Goal: Task Accomplishment & Management: Manage account settings

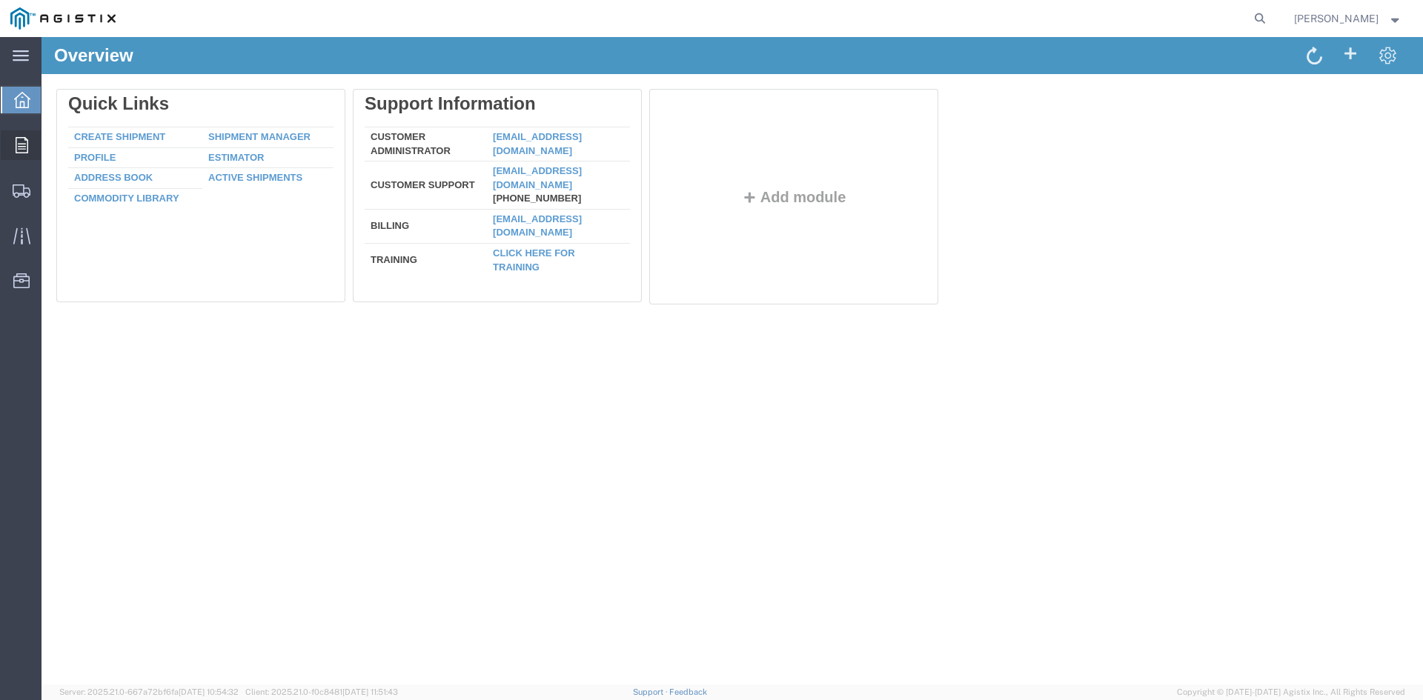
click at [30, 150] on div at bounding box center [22, 145] width 42 height 30
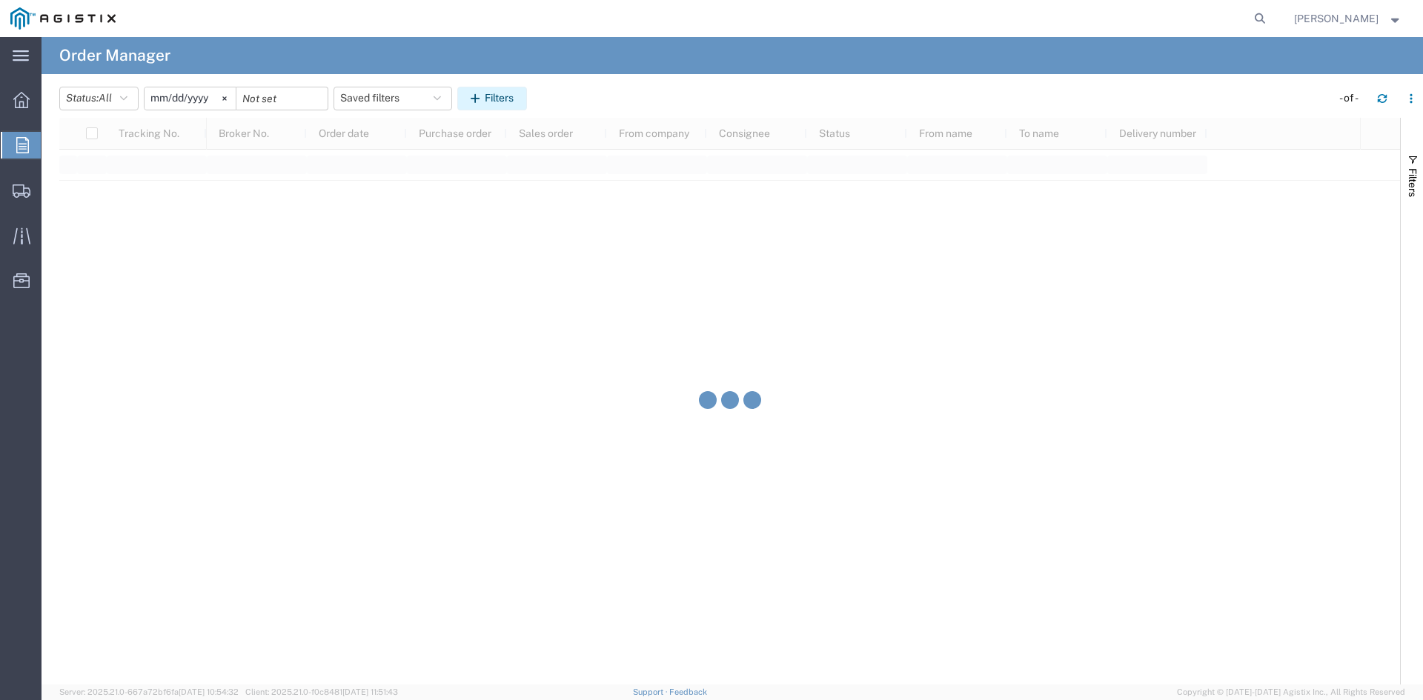
drag, startPoint x: 532, startPoint y: 88, endPoint x: 523, endPoint y: 97, distance: 13.1
click at [527, 93] on button "Filters" at bounding box center [492, 99] width 70 height 24
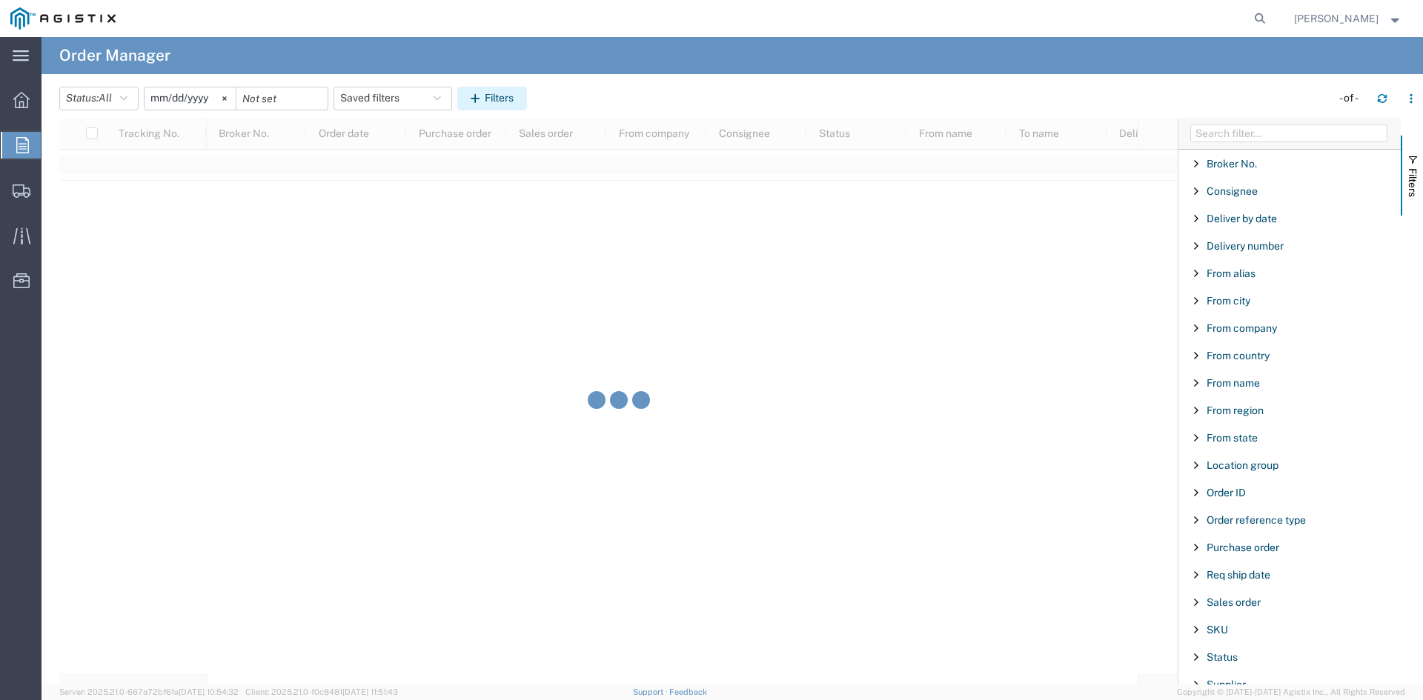
click at [520, 99] on button "Filters" at bounding box center [492, 99] width 70 height 24
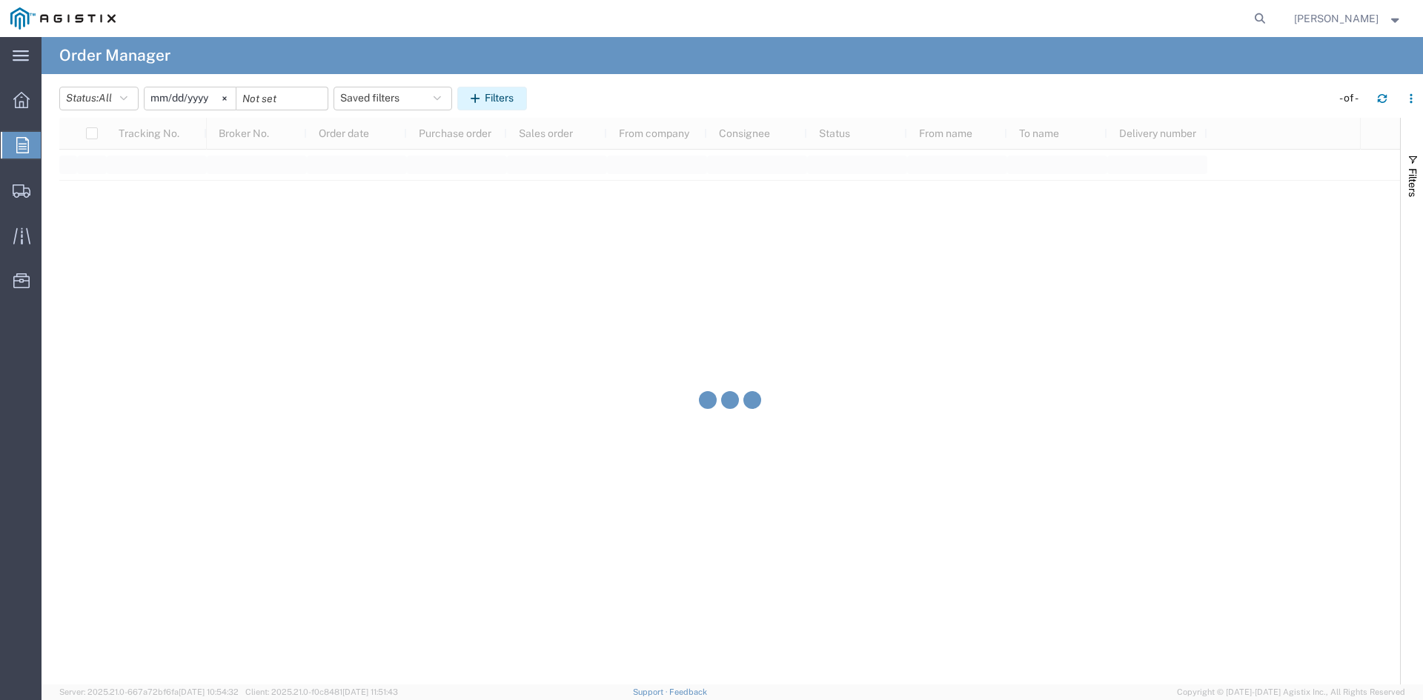
click at [501, 99] on button "Filters" at bounding box center [492, 99] width 70 height 24
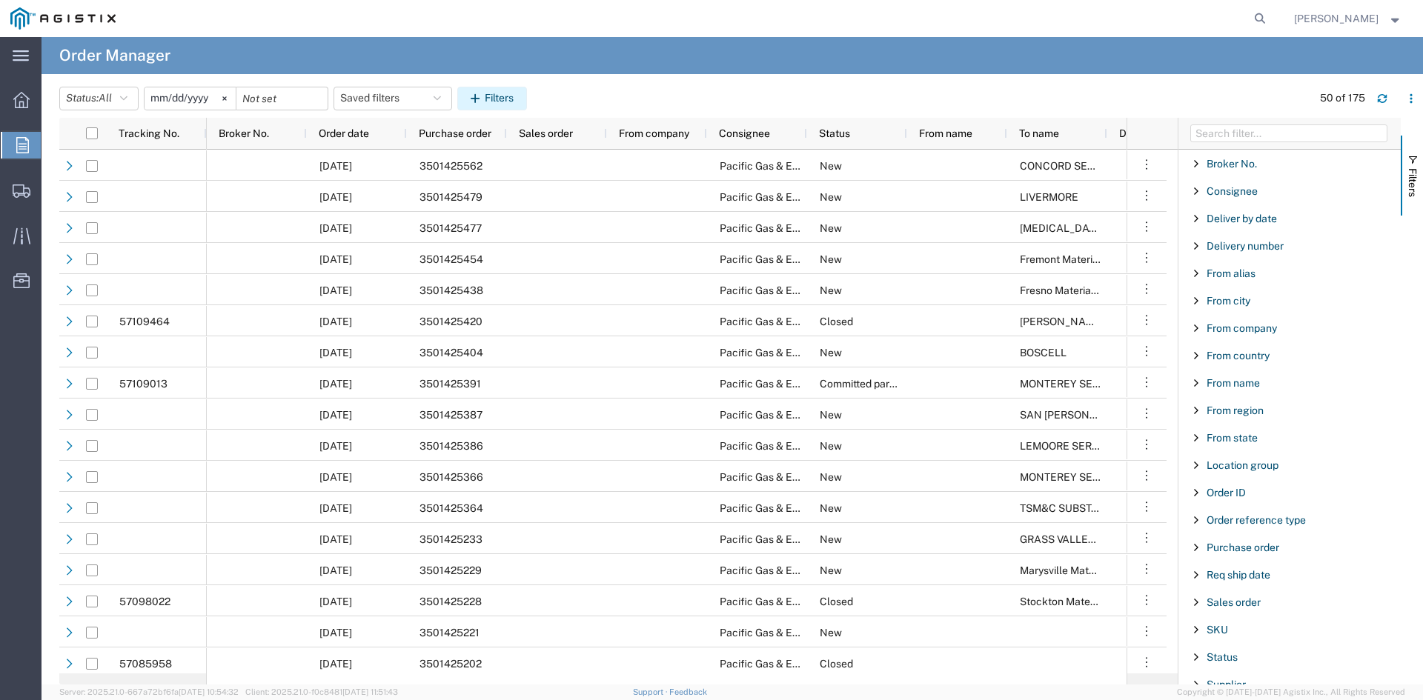
drag, startPoint x: 497, startPoint y: 110, endPoint x: 497, endPoint y: 101, distance: 9.6
click at [497, 107] on header "Status: All All Cancelled Orders New Orders Updated Orders [DATE] Saved filters…" at bounding box center [741, 97] width 1364 height 41
click at [497, 101] on button "Filters" at bounding box center [492, 99] width 70 height 24
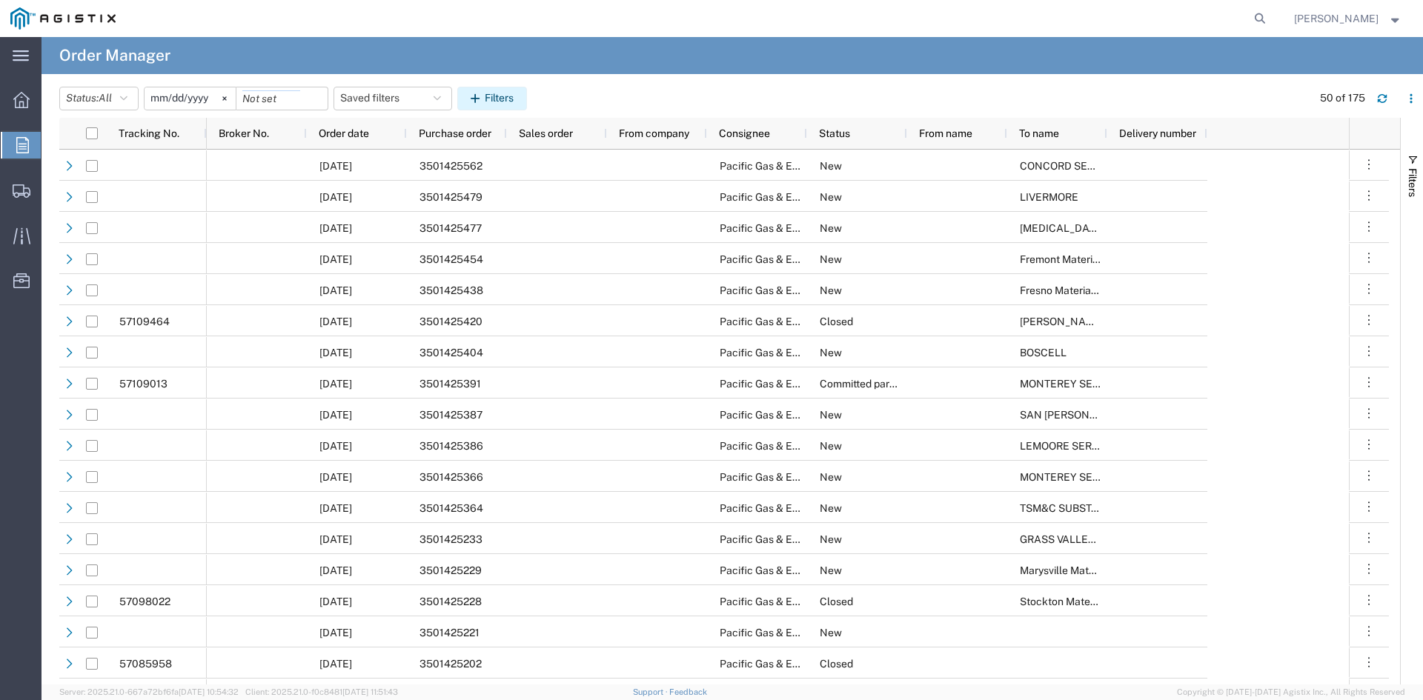
click at [503, 106] on button "Filters" at bounding box center [492, 99] width 70 height 24
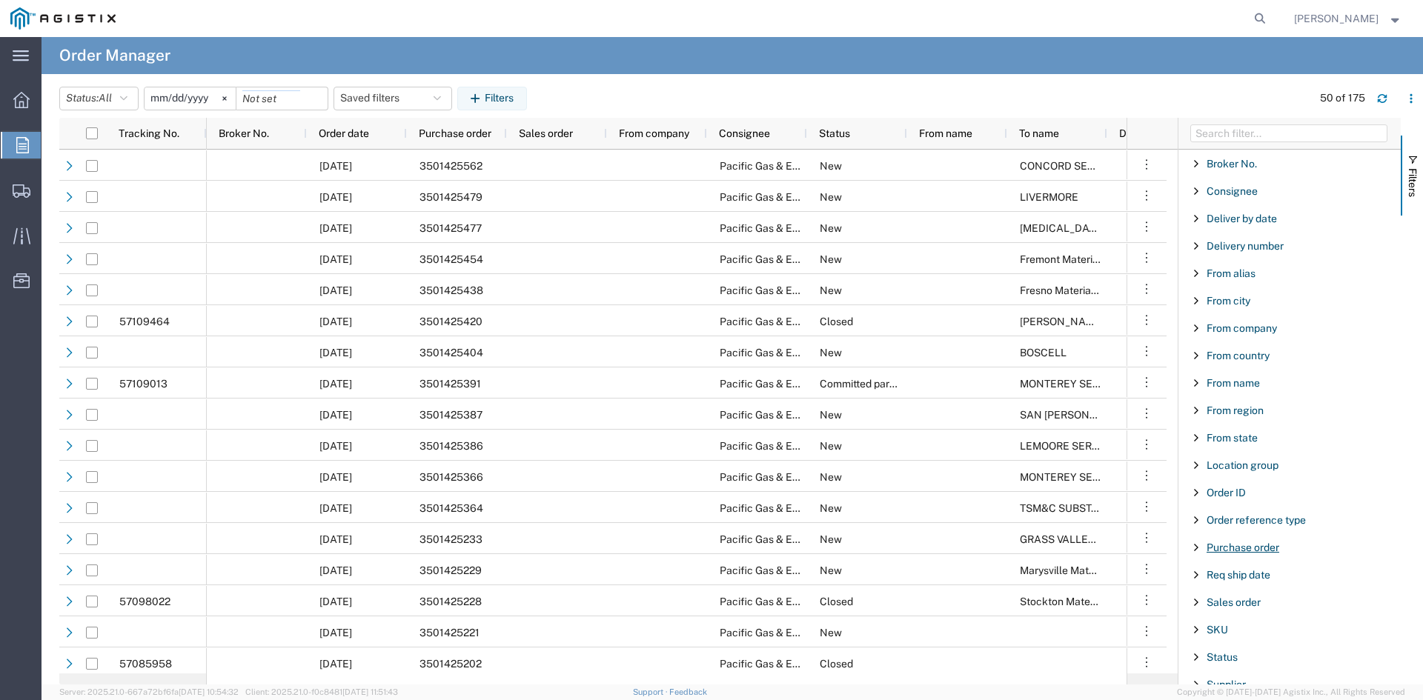
click at [1262, 548] on span "Purchase order" at bounding box center [1243, 548] width 73 height 12
click at [1237, 614] on input "Filter Value" at bounding box center [1295, 610] width 194 height 18
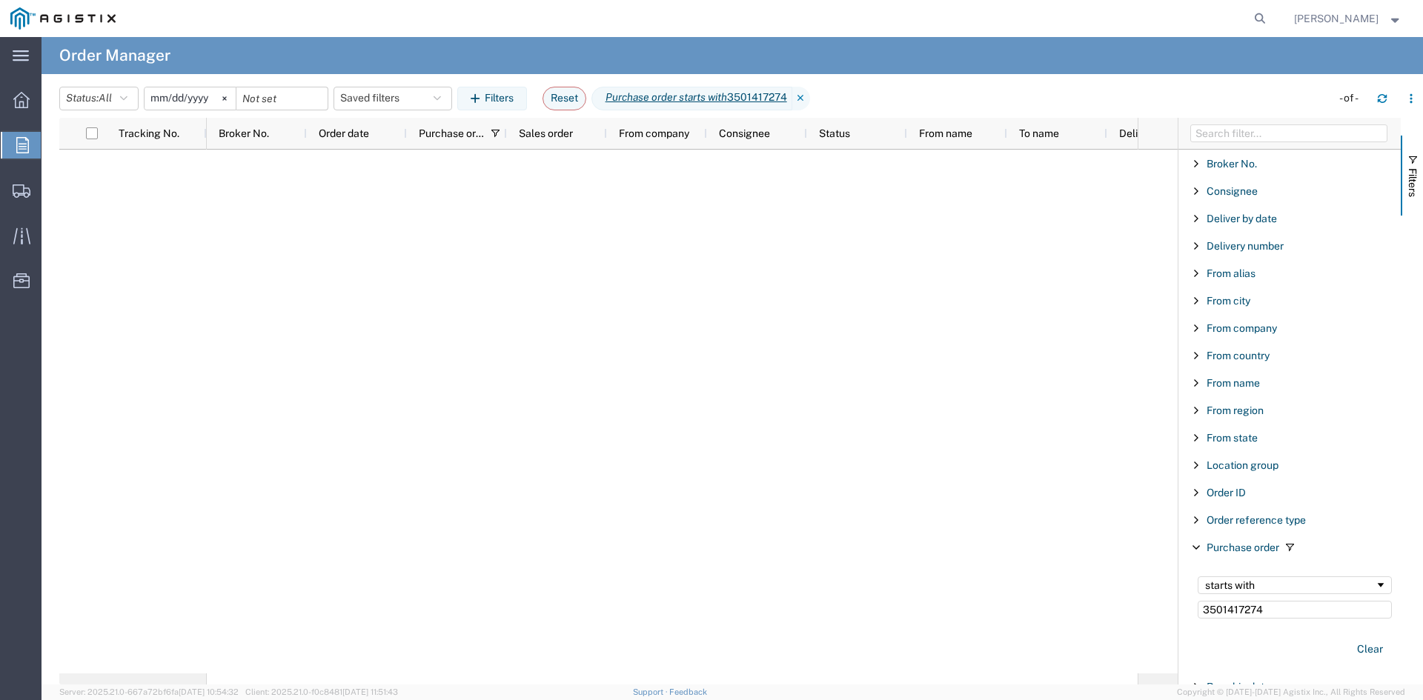
type input "3501417274"
click at [190, 96] on input "[DATE]" at bounding box center [190, 98] width 91 height 22
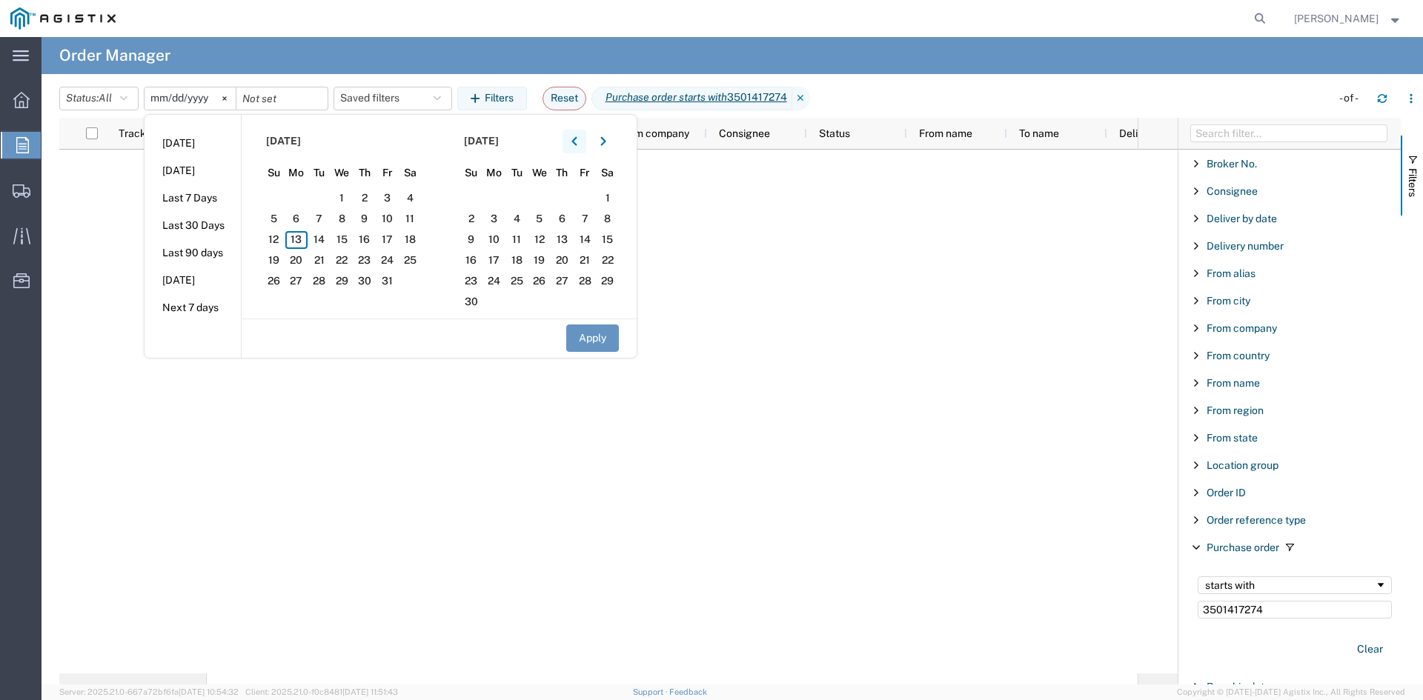
click at [580, 147] on button "button" at bounding box center [575, 142] width 24 height 24
click at [577, 144] on icon "button" at bounding box center [573, 140] width 5 height 9
click at [411, 193] on span "2" at bounding box center [410, 199] width 23 height 18
click at [595, 335] on button "Apply" at bounding box center [592, 338] width 53 height 27
type input "[DATE]"
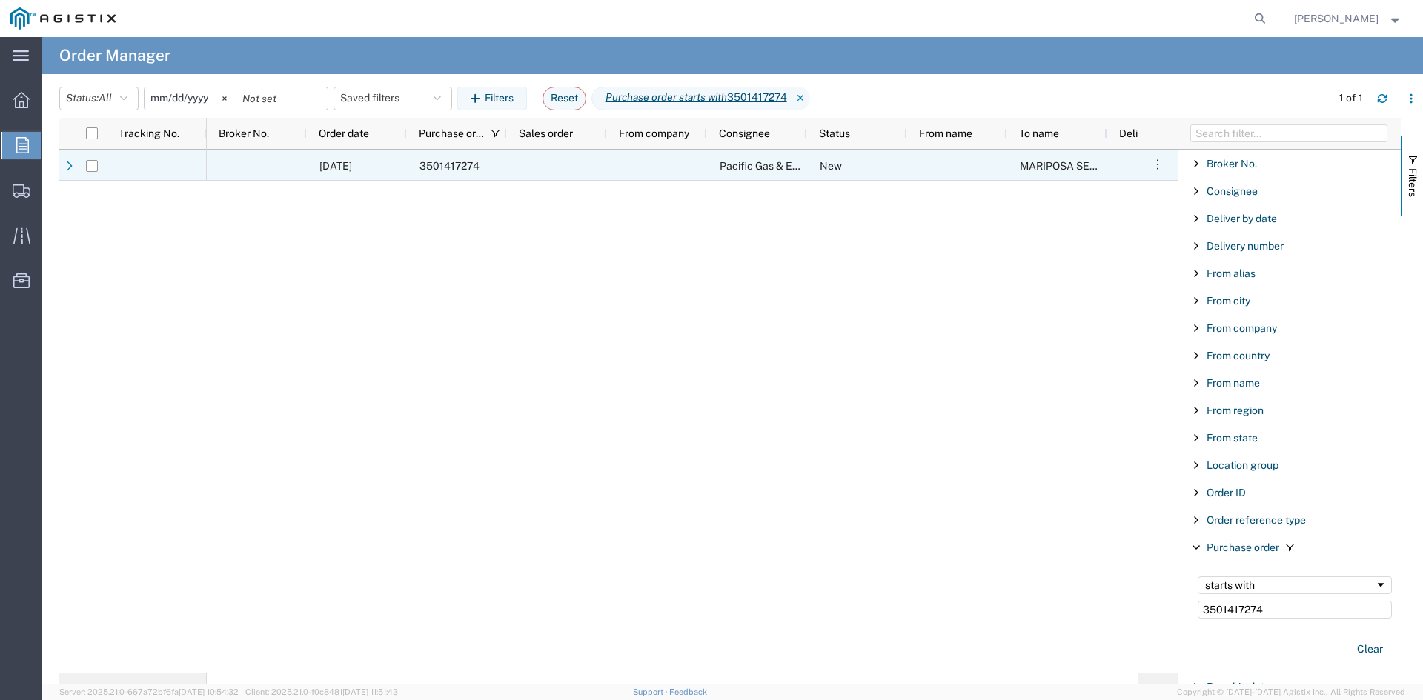
click at [90, 172] on div at bounding box center [92, 165] width 12 height 31
click at [93, 162] on input "Press Space to toggle row selection (unchecked)" at bounding box center [92, 166] width 12 height 12
checkbox input "true"
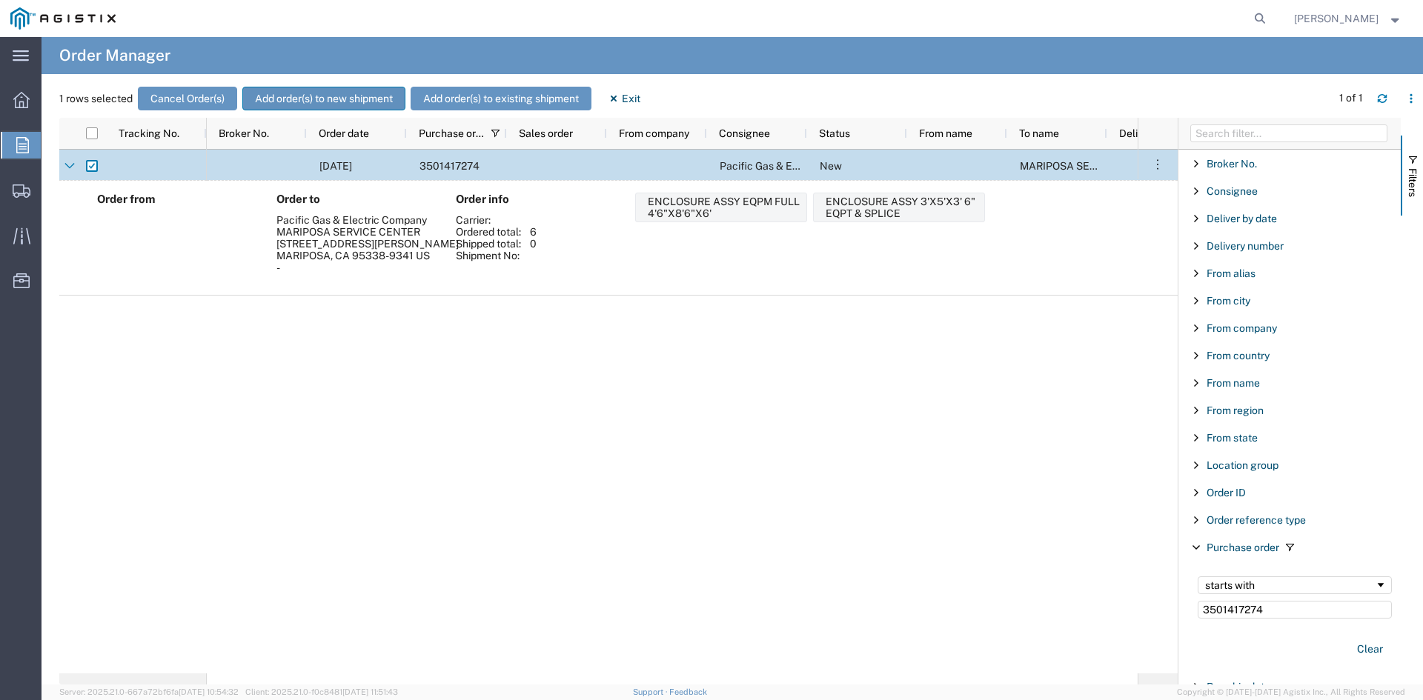
click at [312, 88] on button "Add order(s) to new shipment" at bounding box center [323, 99] width 163 height 24
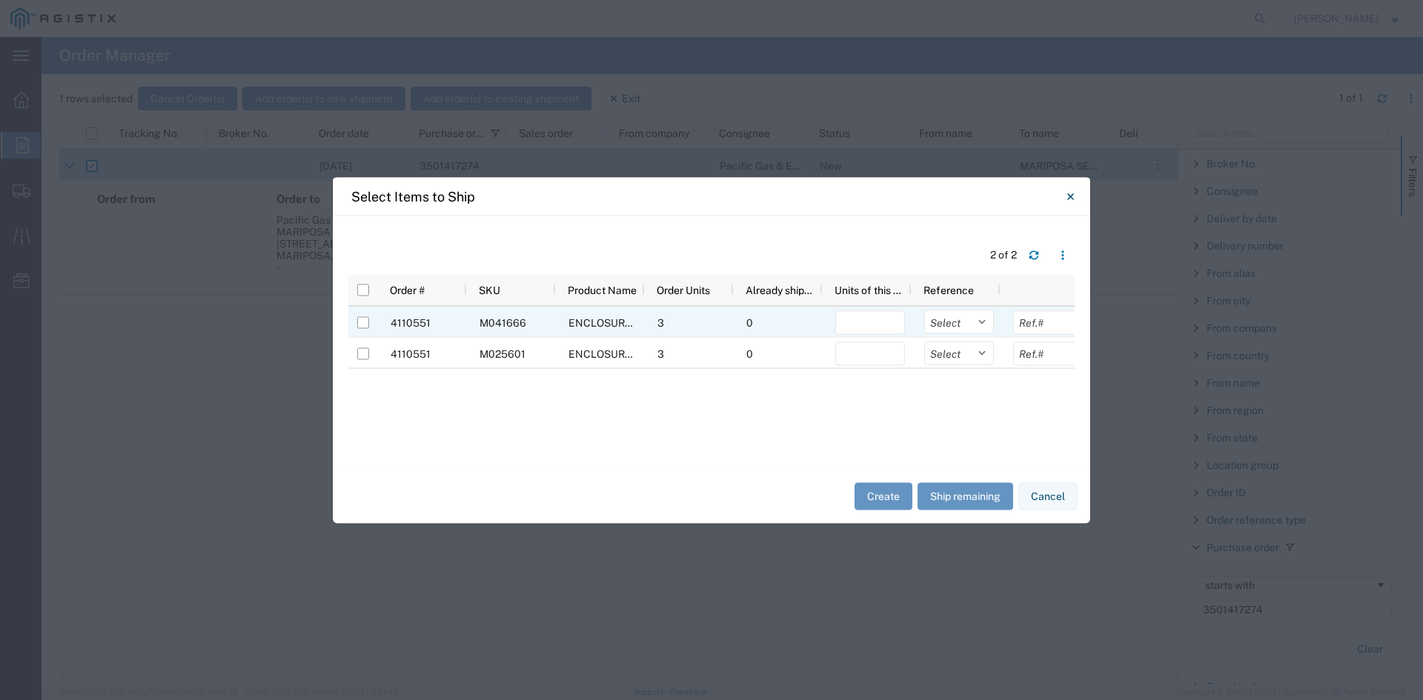
click at [364, 329] on div at bounding box center [363, 322] width 12 height 31
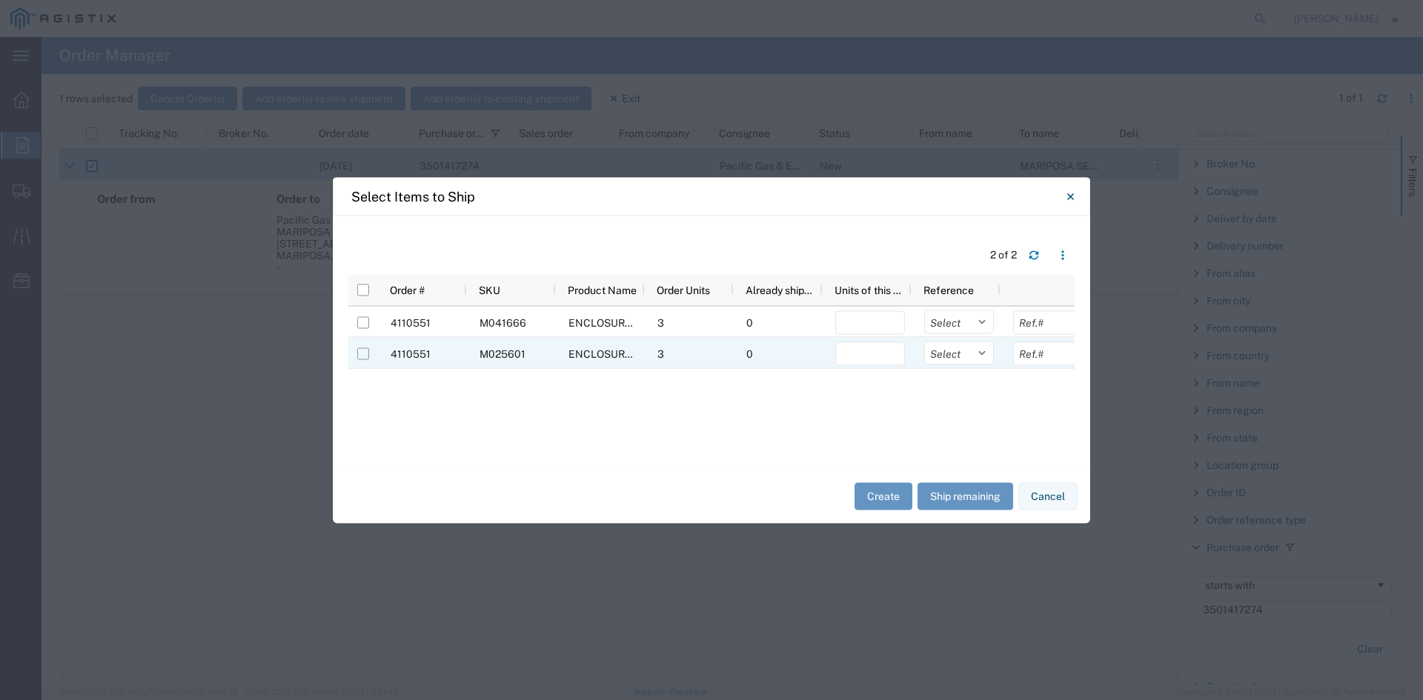
click at [362, 352] on input "Press Space to toggle row selection (unchecked)" at bounding box center [363, 354] width 12 height 12
checkbox input "true"
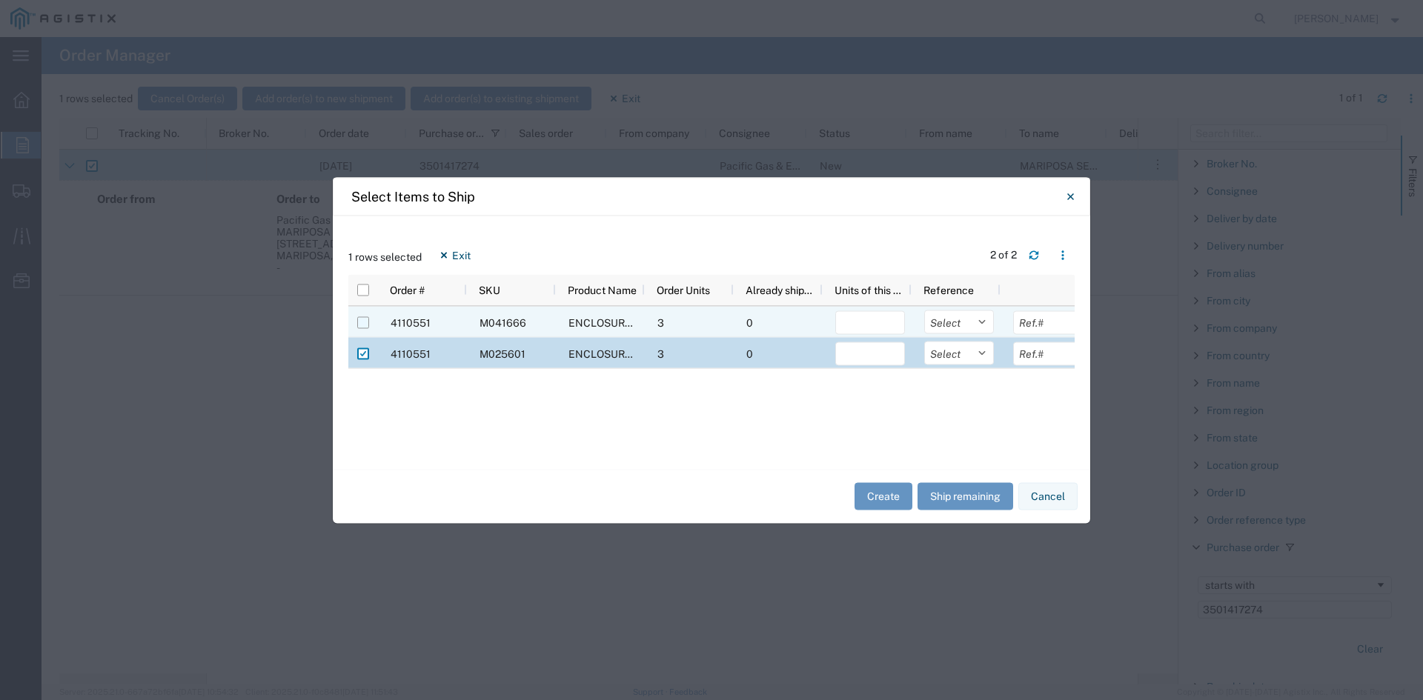
click at [365, 321] on input "Press Space to toggle row selection (unchecked)" at bounding box center [363, 322] width 12 height 12
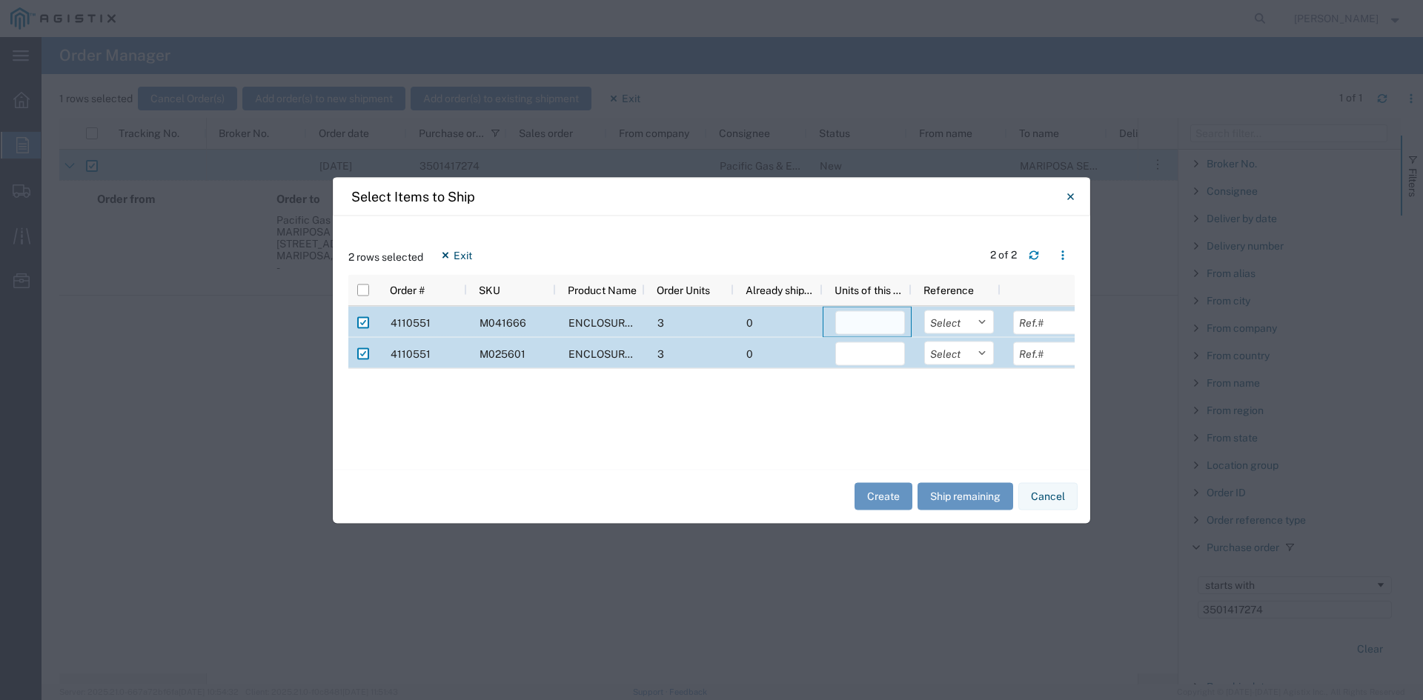
click at [878, 314] on input "number" at bounding box center [870, 323] width 70 height 24
click at [359, 320] on input "Press Space to toggle row selection (checked)" at bounding box center [363, 322] width 12 height 12
checkbox input "false"
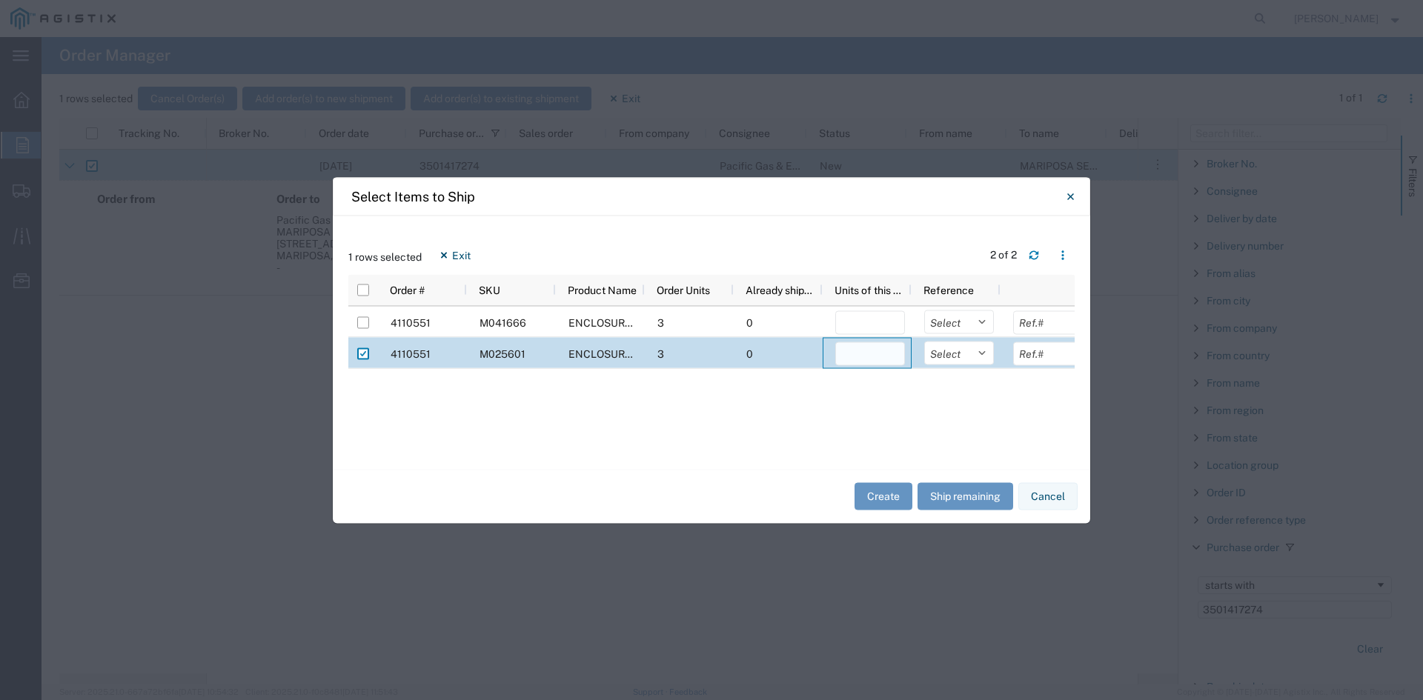
click at [868, 362] on input "number" at bounding box center [870, 354] width 70 height 24
type input "3"
click at [880, 491] on button "Create" at bounding box center [884, 496] width 58 height 27
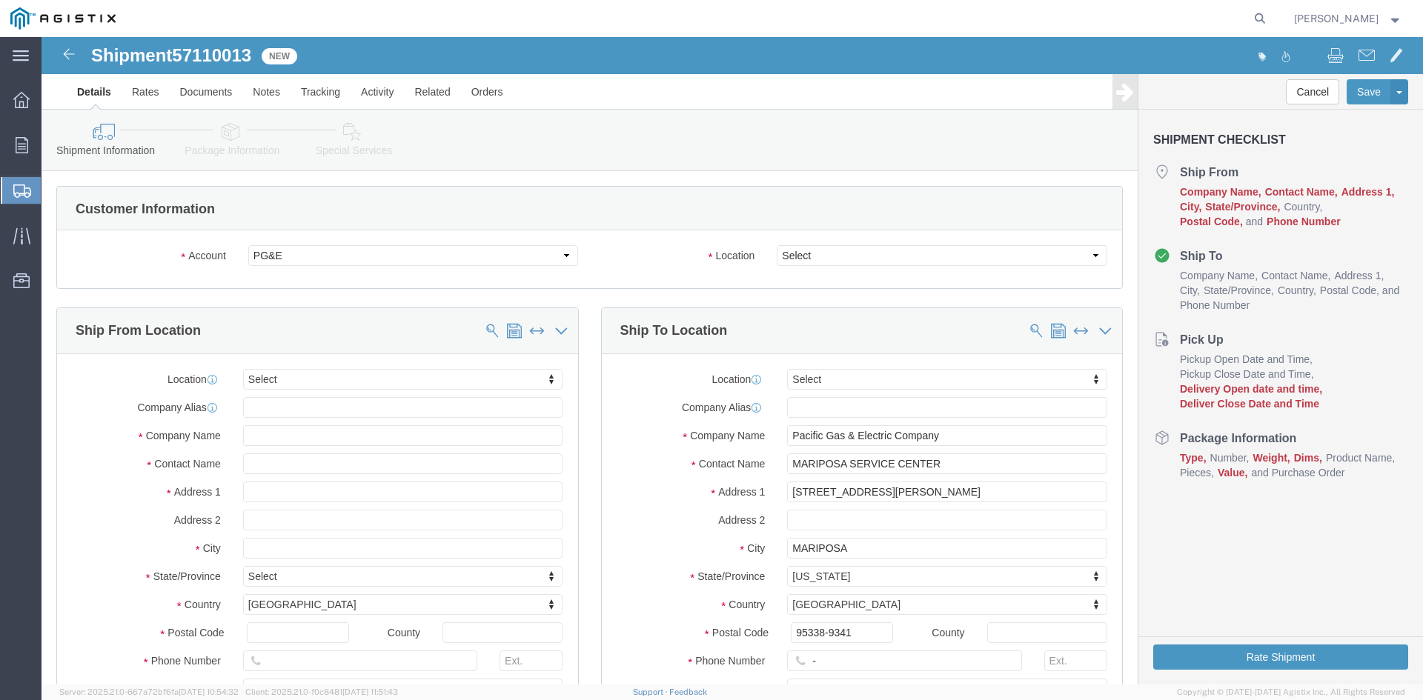
select select
click select "Select All Others [GEOGRAPHIC_DATA] [GEOGRAPHIC_DATA] [GEOGRAPHIC_DATA] [GEOGRA…"
select select "23082"
click select "Select All Others [GEOGRAPHIC_DATA] [GEOGRAPHIC_DATA] [GEOGRAPHIC_DATA] [GEOGRA…"
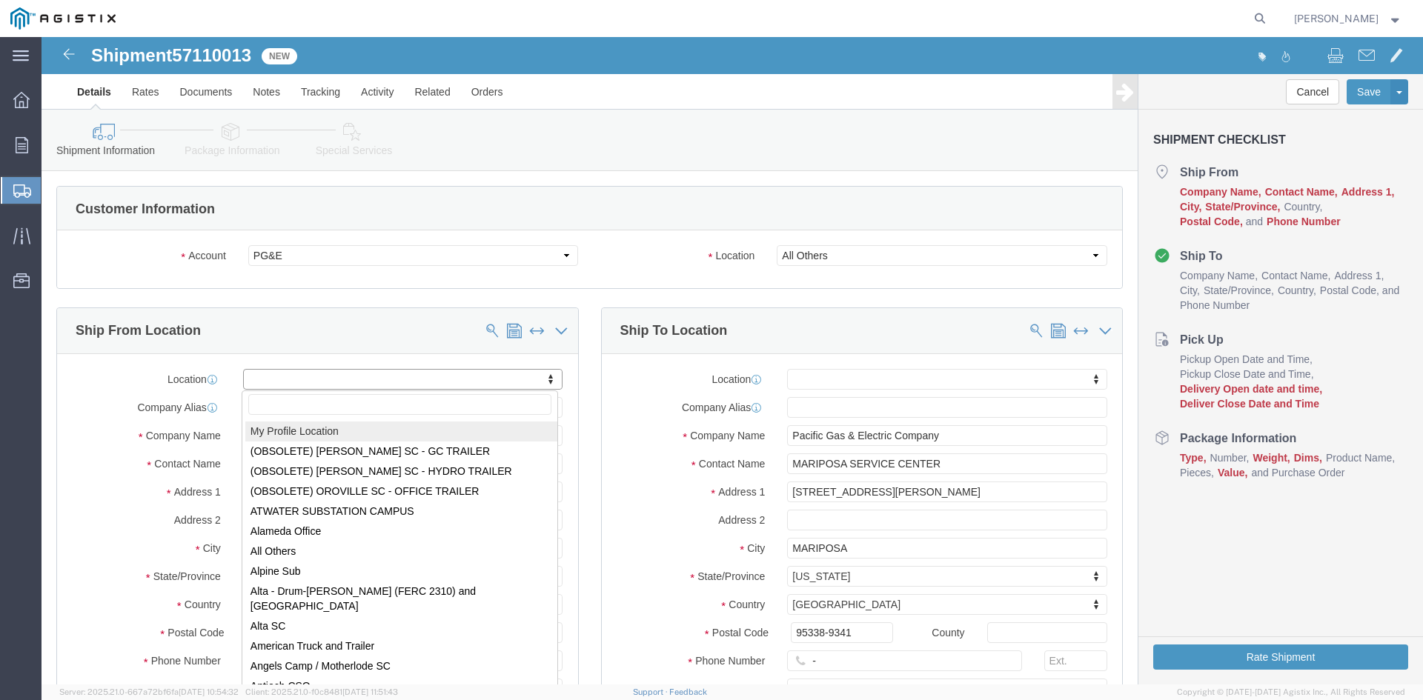
select select "MYPROFILE"
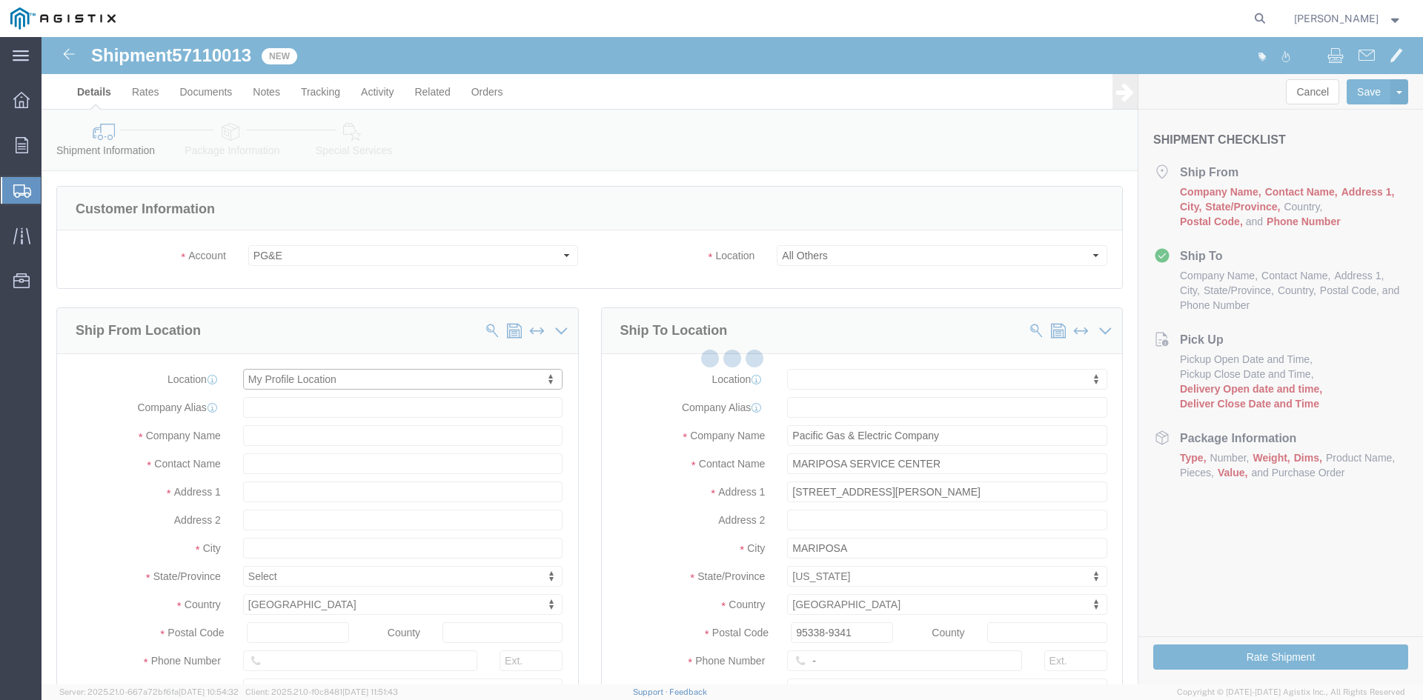
type input "[STREET_ADDRESS]"
type input "93274"
type input "[PHONE_NUMBER]"
type input "[PERSON_NAME][EMAIL_ADDRESS][PERSON_NAME][DOMAIN_NAME]"
checkbox input "true"
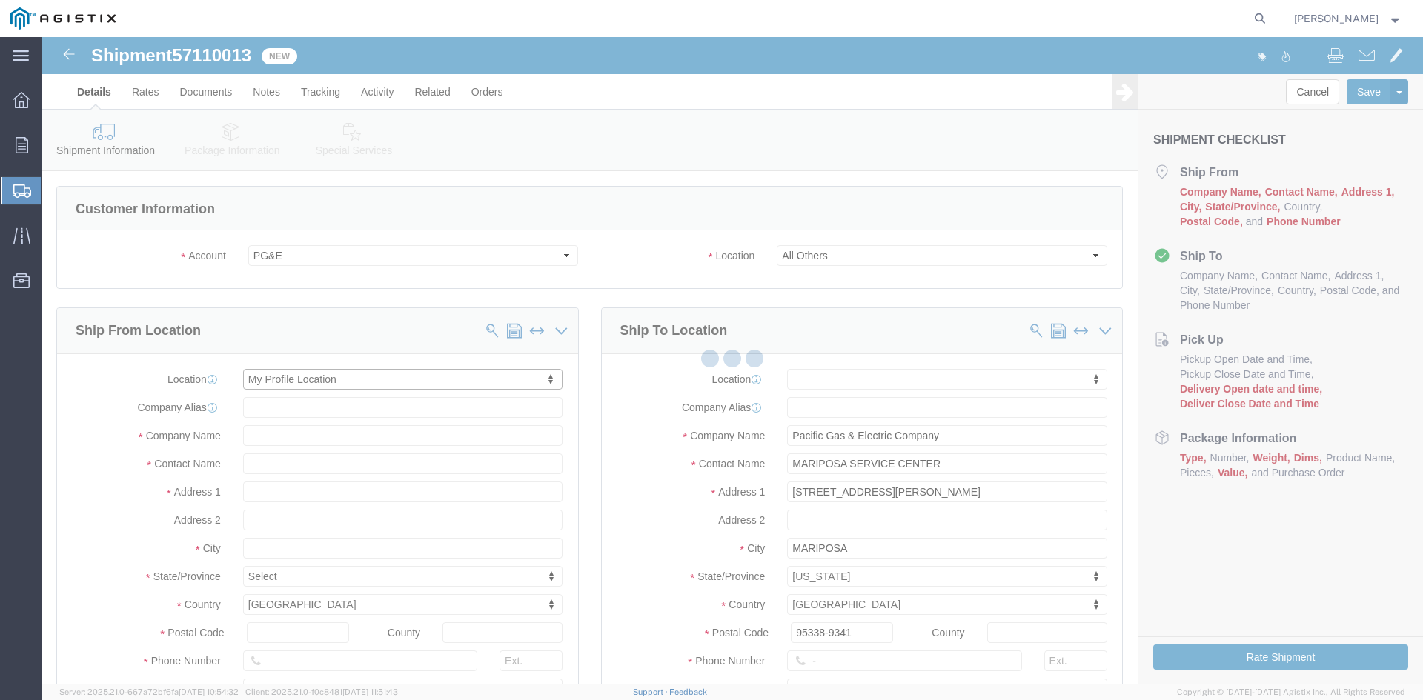
type input "Oldcastle Precast Inc"
type input "[PERSON_NAME]"
type input "Tulare"
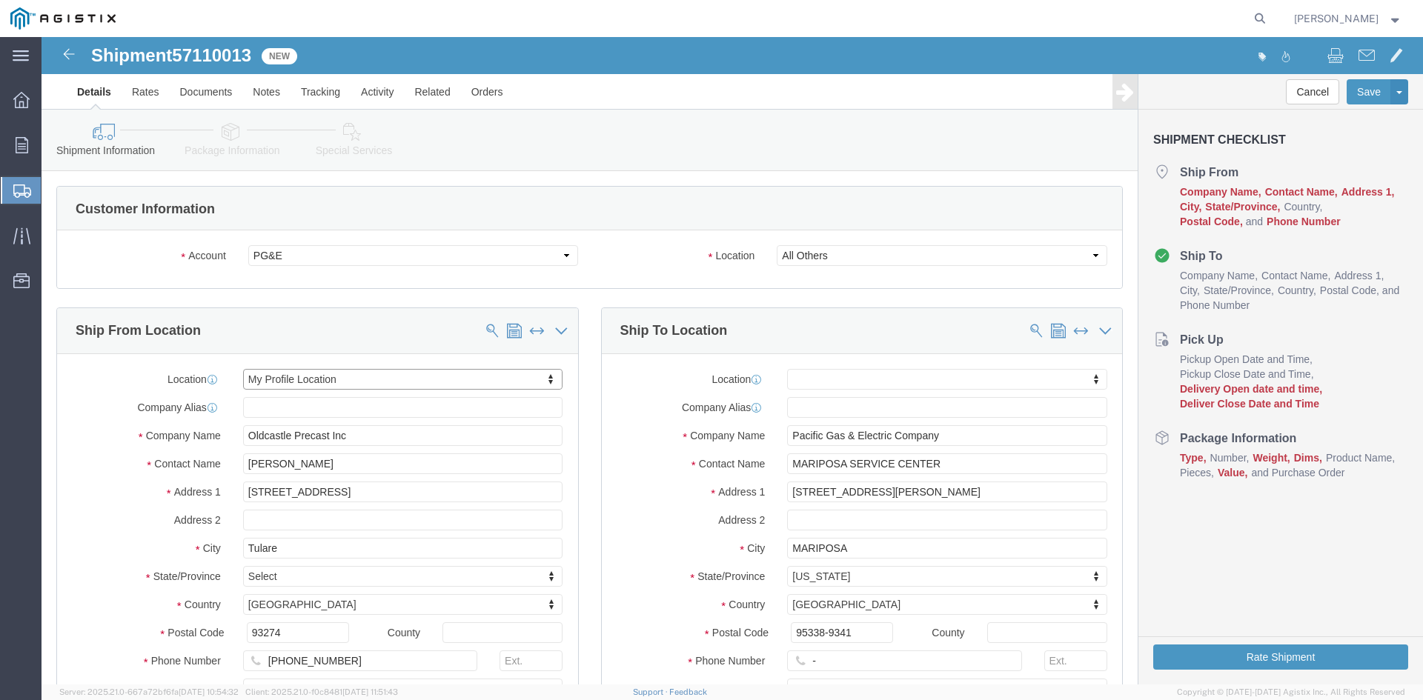
select select "CA"
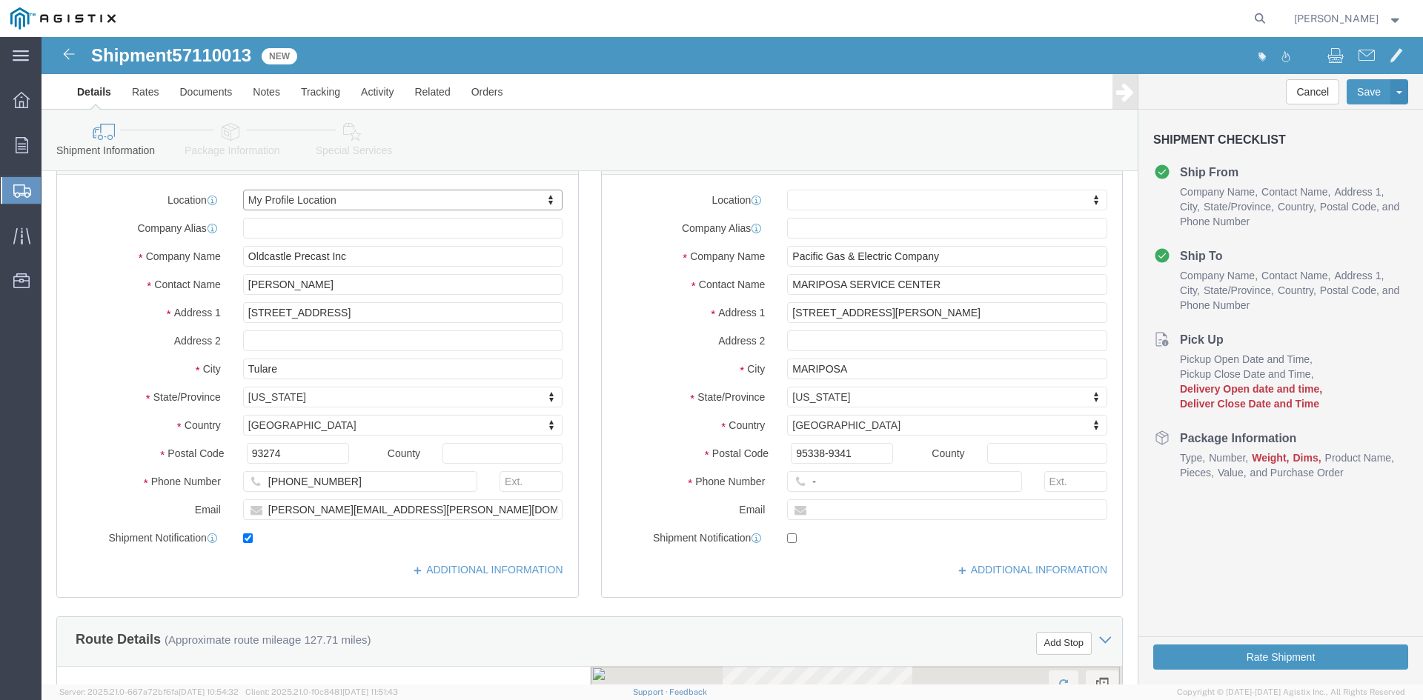
scroll to position [222, 0]
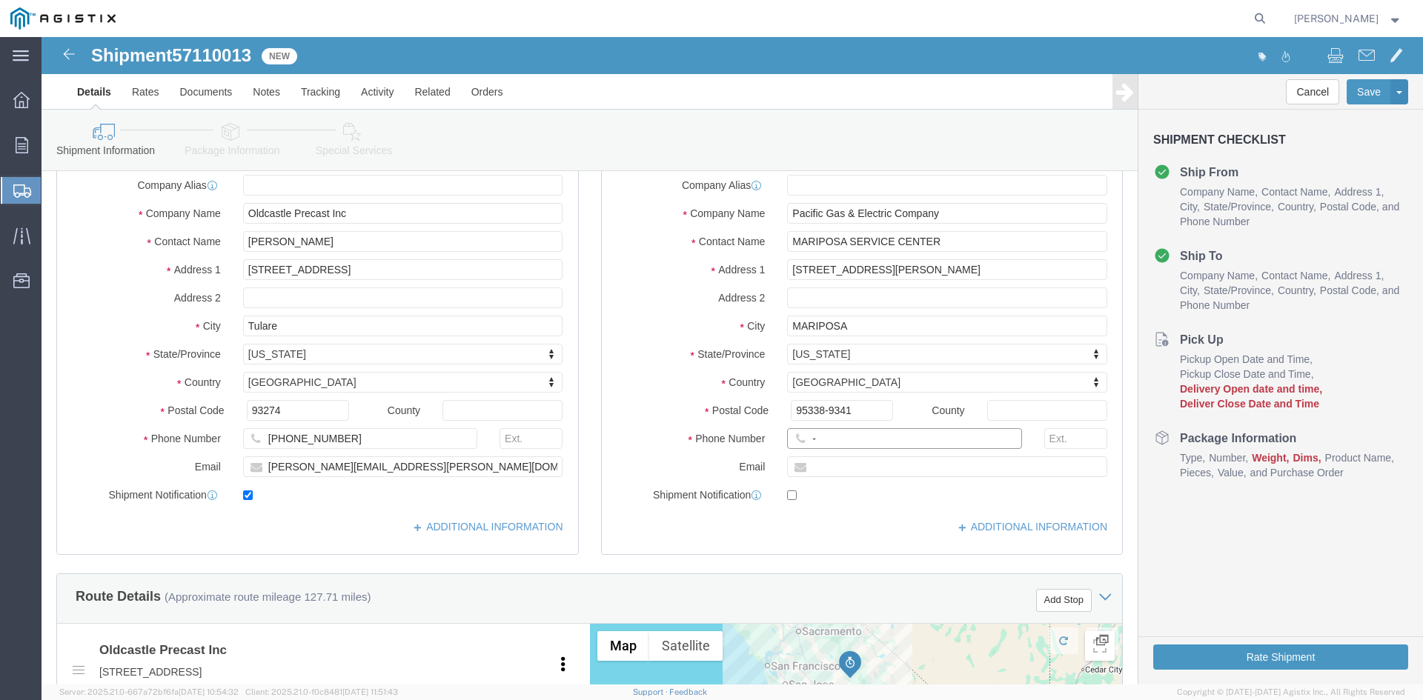
click input "-"
drag, startPoint x: 812, startPoint y: 404, endPoint x: 694, endPoint y: 405, distance: 118.6
click div "Phone Number -"
click input "text"
type input "[PHONE_NUMBER]"
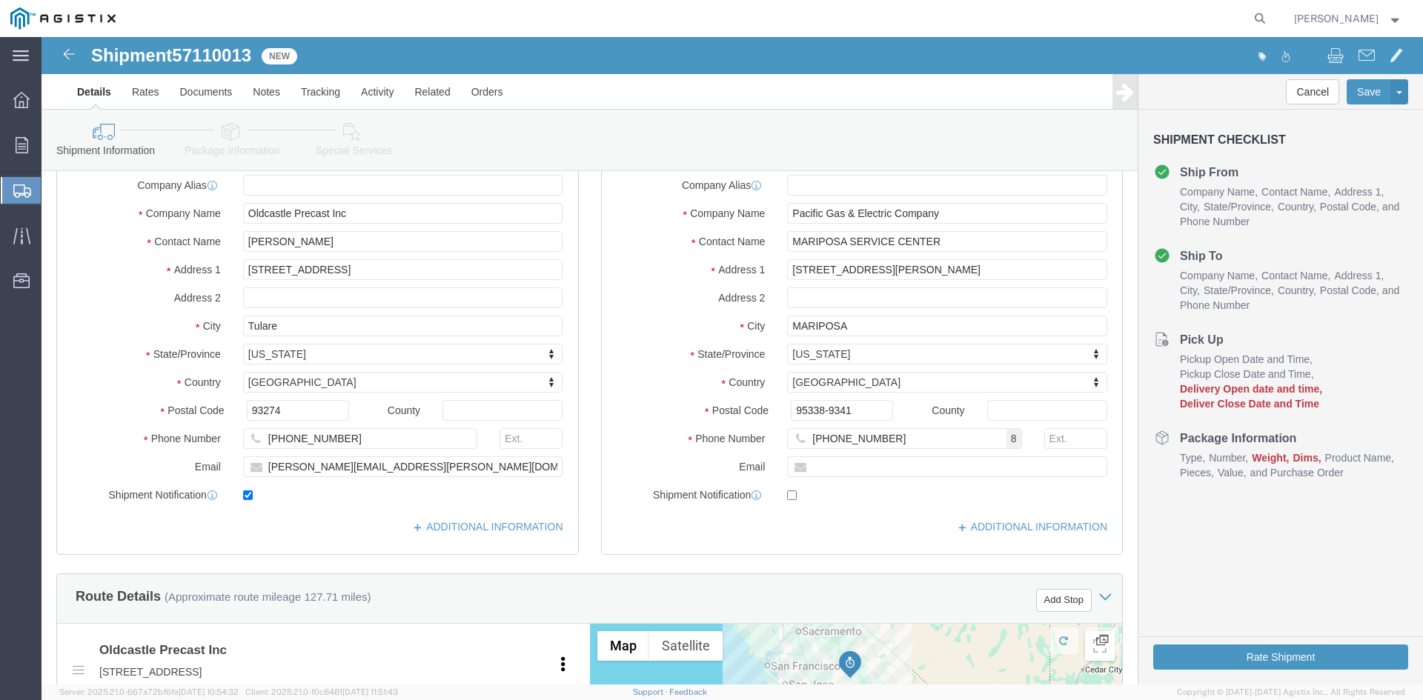
click label "Phone Number"
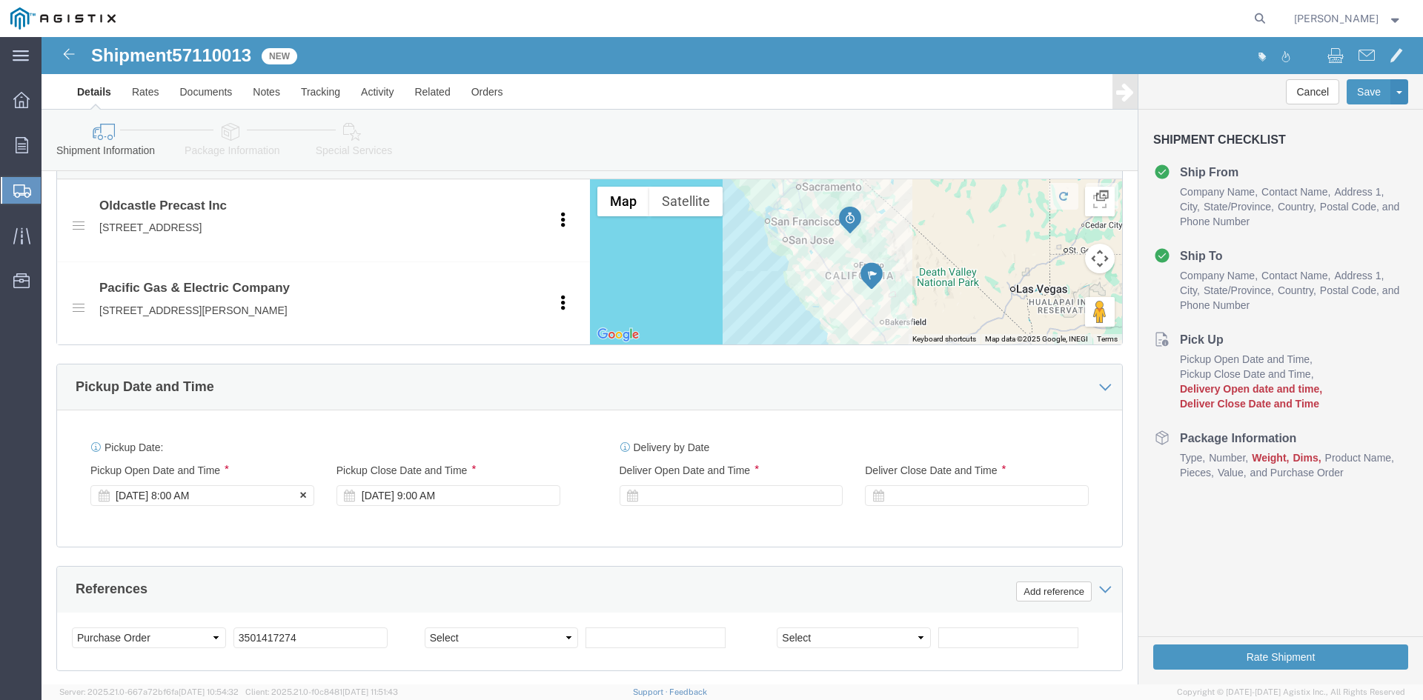
click div "[DATE] 8:00 AM"
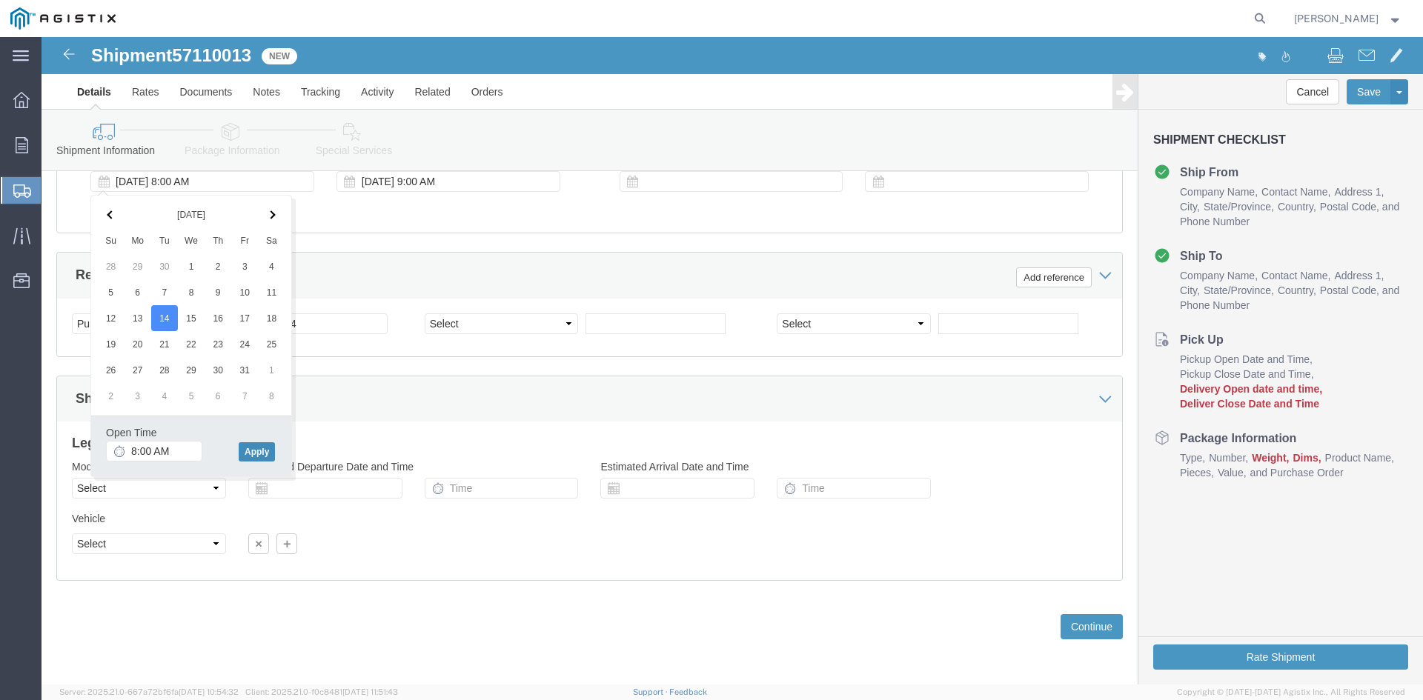
click button "Apply"
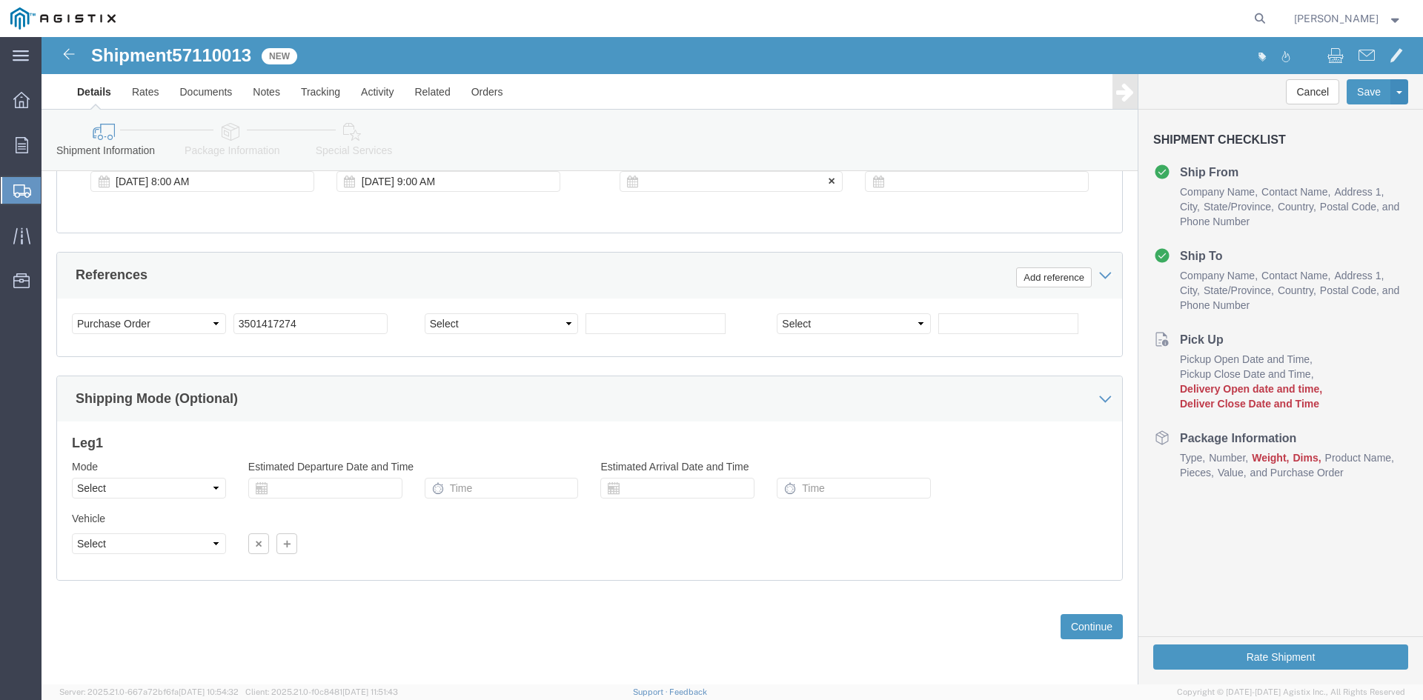
click div
click button "Apply"
click div
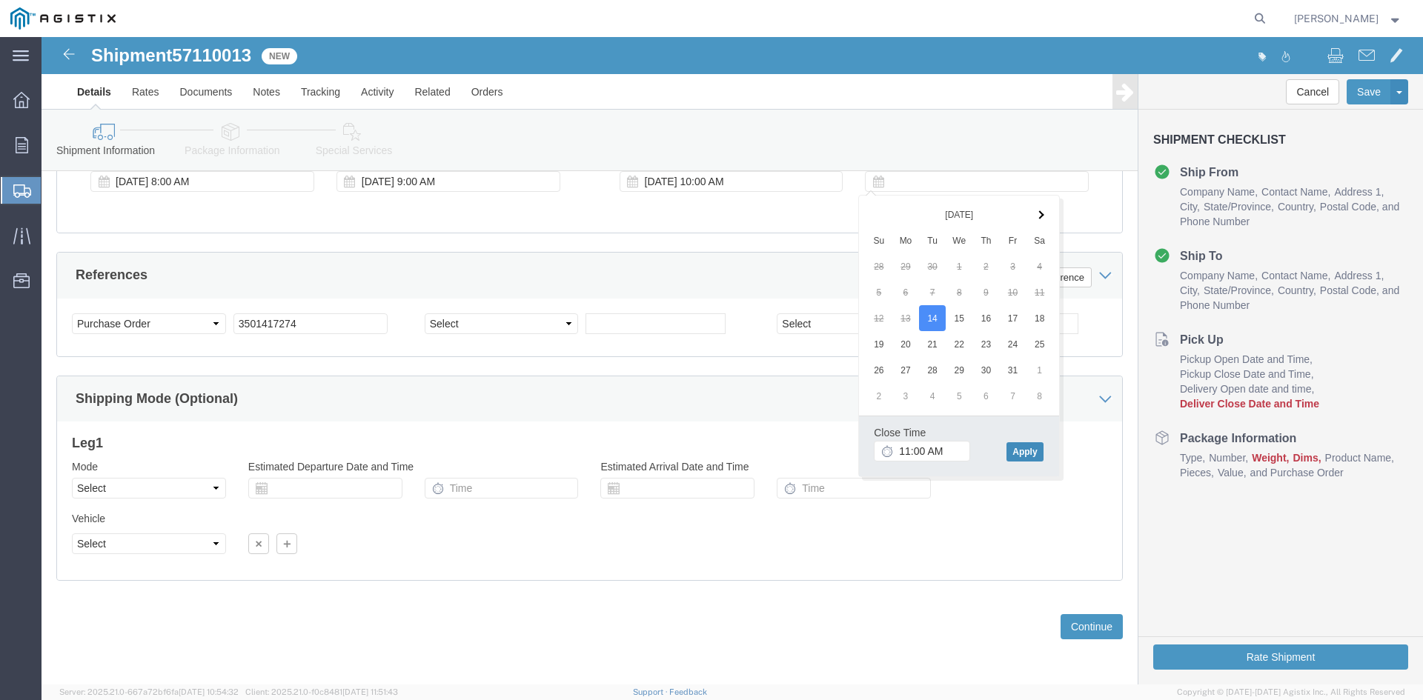
click button "Apply"
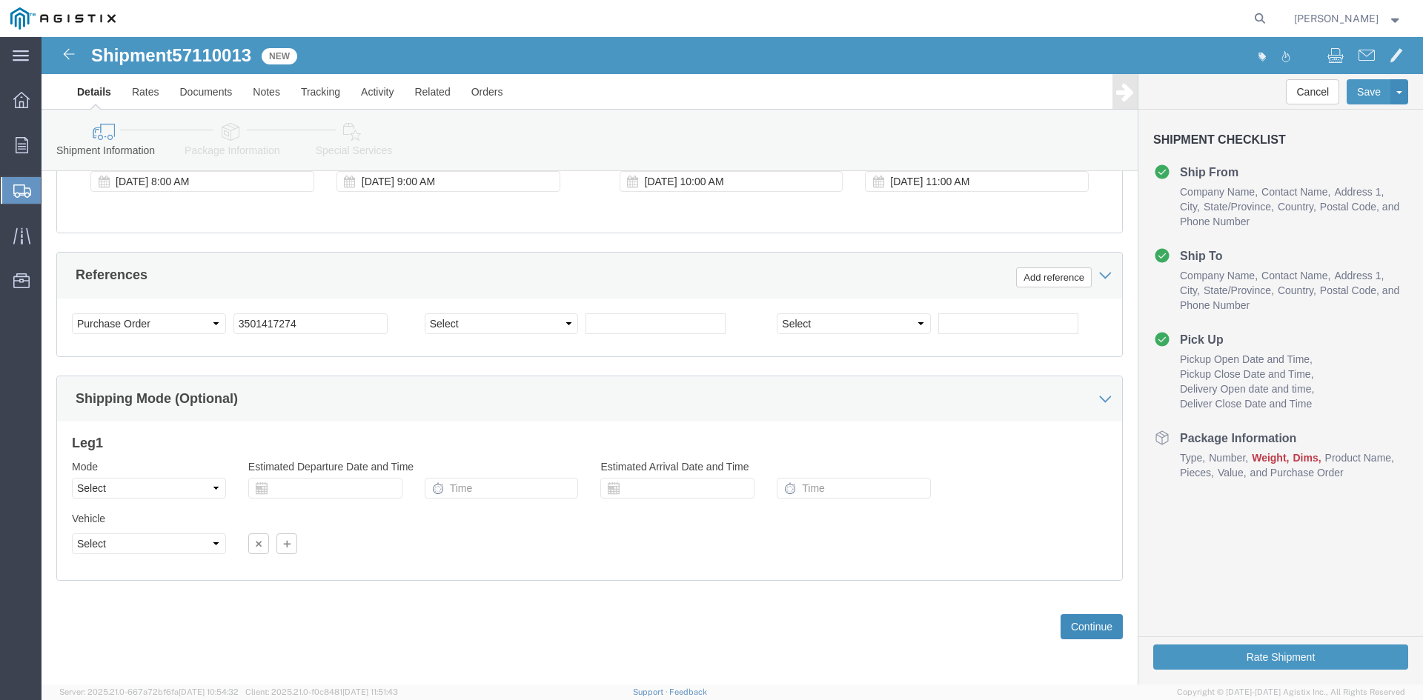
click button "Continue"
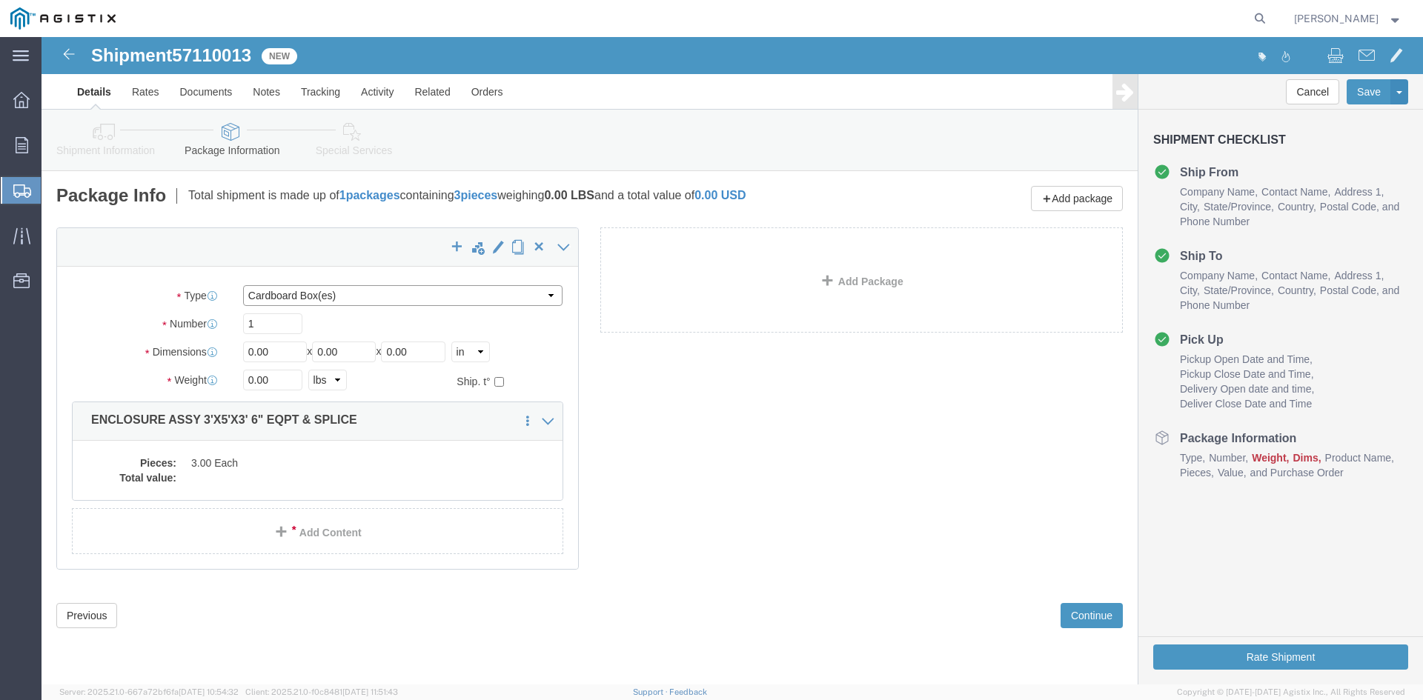
click select "Select Bulk Bundle(s) Cardboard Box(es) Carton(s) Crate(s) Drum(s) (Fiberboard)…"
select select "NKCR"
click select "Select Bulk Bundle(s) Cardboard Box(es) Carton(s) Crate(s) Drum(s) (Fiberboard)…"
drag, startPoint x: 231, startPoint y: 285, endPoint x: 173, endPoint y: 291, distance: 57.3
click div "Number Number of packages of specified package type and dimensions 1"
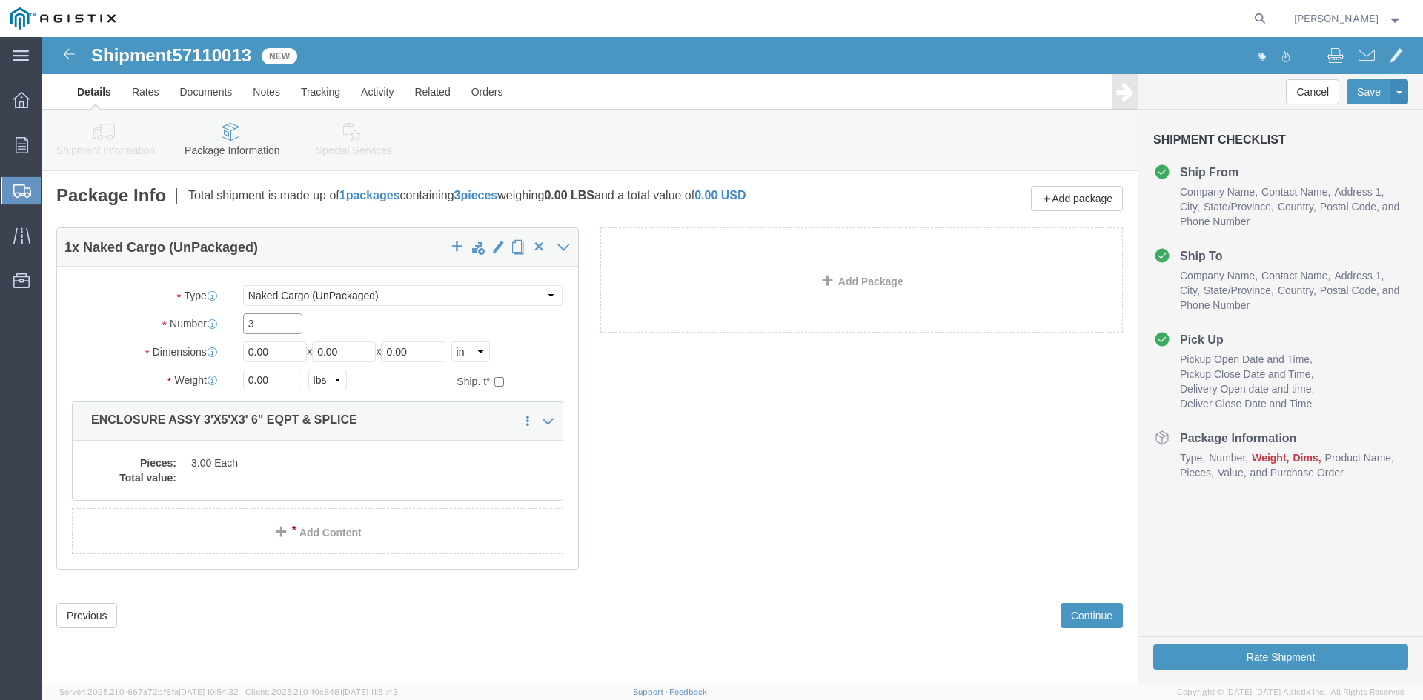
type input "3"
click label "Dimensions"
drag, startPoint x: 229, startPoint y: 317, endPoint x: 162, endPoint y: 326, distance: 67.3
click div "Package Type Select Bulk Bundle(s) Cardboard Box(es) Carton(s) Crate(s) Drum(s)…"
type input "36"
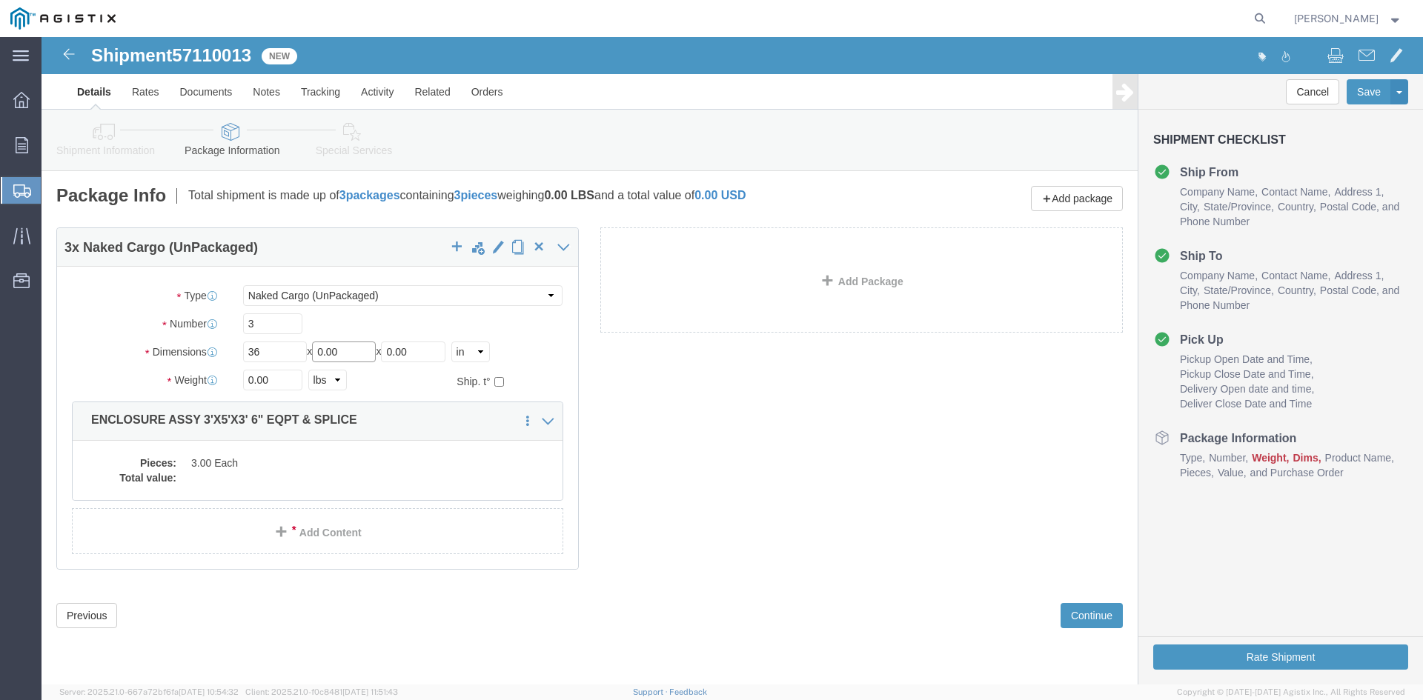
drag, startPoint x: 316, startPoint y: 314, endPoint x: 150, endPoint y: 309, distance: 166.1
click div "Dimensions Length 36 x Width 0.00 x Height 0.00 Select cm ft in"
type input "60"
drag, startPoint x: 387, startPoint y: 318, endPoint x: 265, endPoint y: 334, distance: 123.3
click div "Package Type Select Bulk Bundle(s) Cardboard Box(es) Carton(s) Crate(s) Drum(s)…"
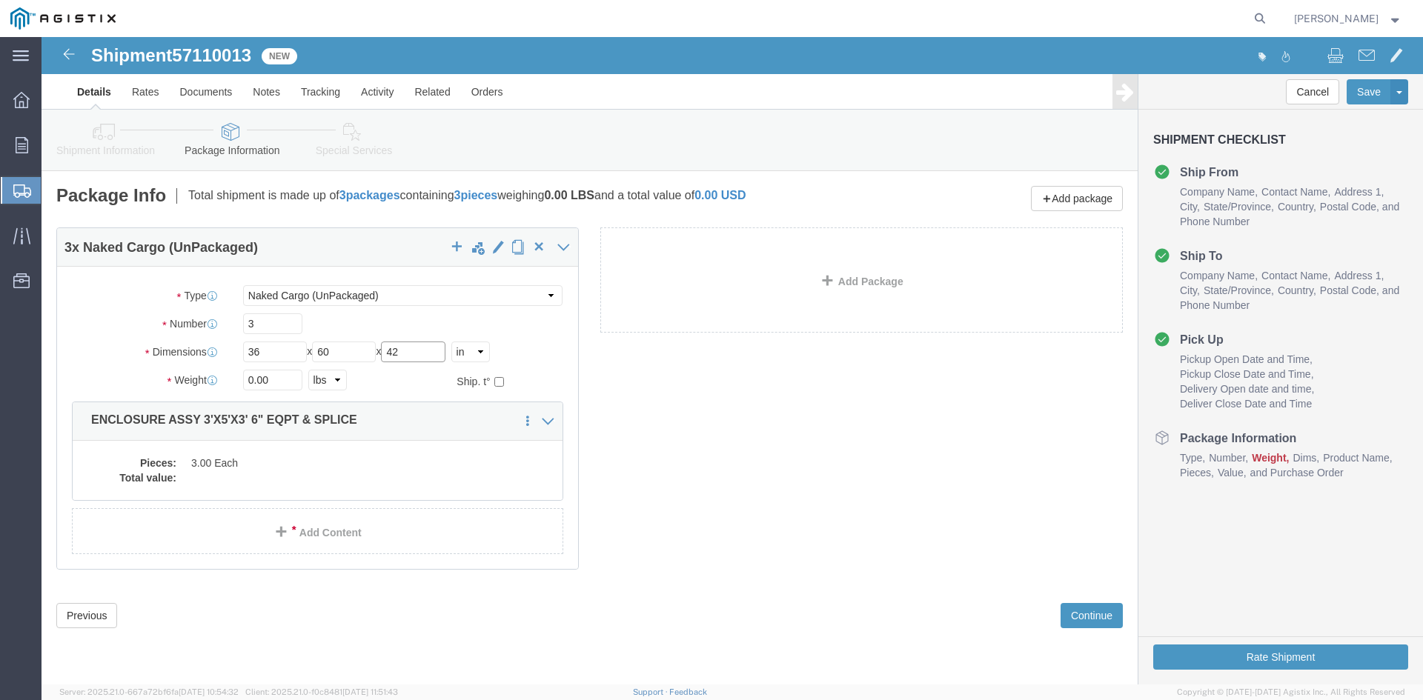
type input "42"
drag, startPoint x: 233, startPoint y: 352, endPoint x: 138, endPoint y: 351, distance: 95.6
click div "Weight 0.00 Select kgs lbs Ship. t°"
type input "18000"
click dd "3.00 Each"
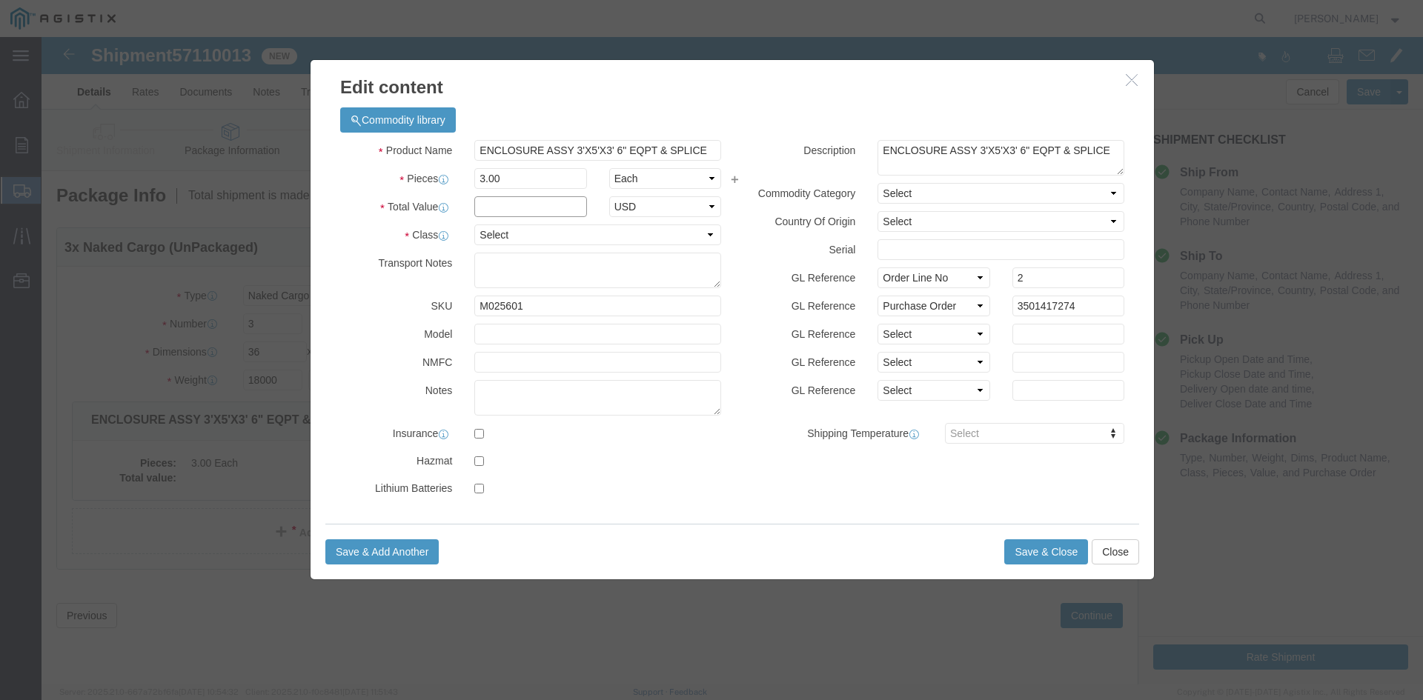
click input "text"
type input "1"
click select "Select 50 55 60 65 70 85 92.5 100 125 175 250 300 400"
select select "55"
click select "Select 50 55 60 65 70 85 92.5 100 125 175 250 300 400"
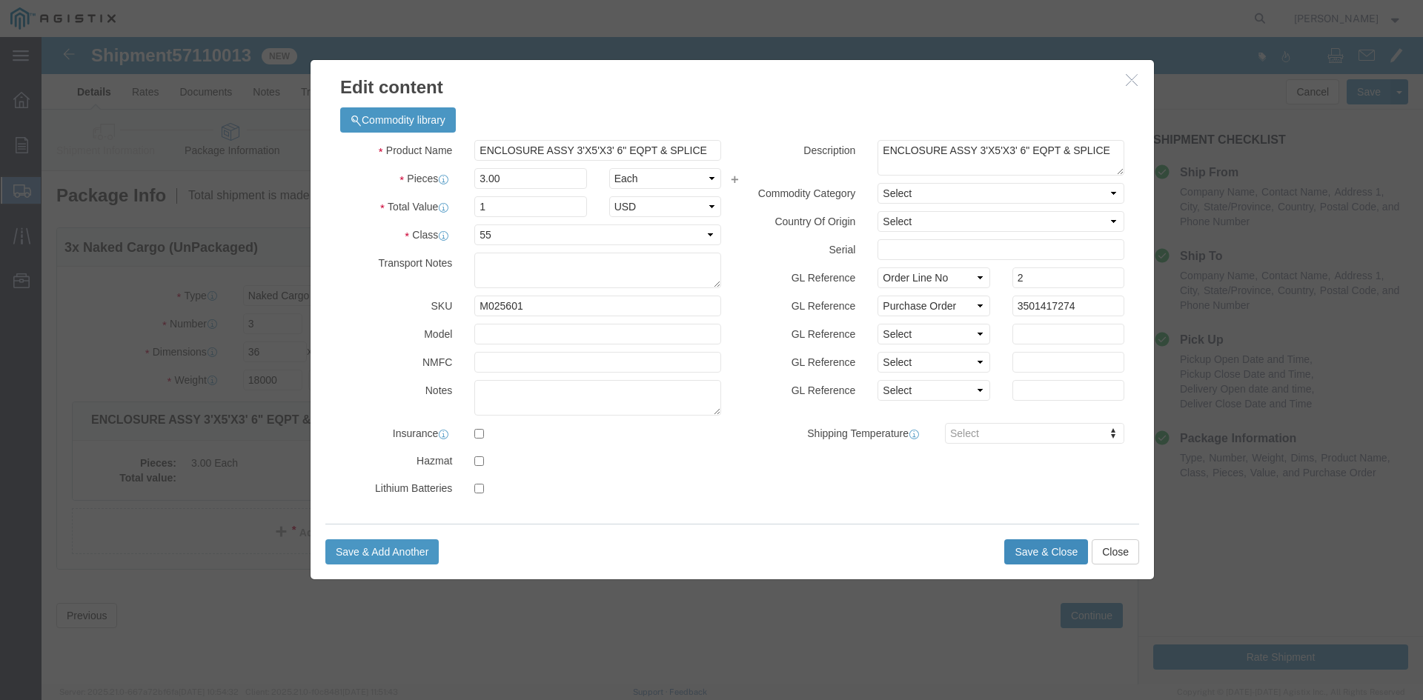
click button "Save & Close"
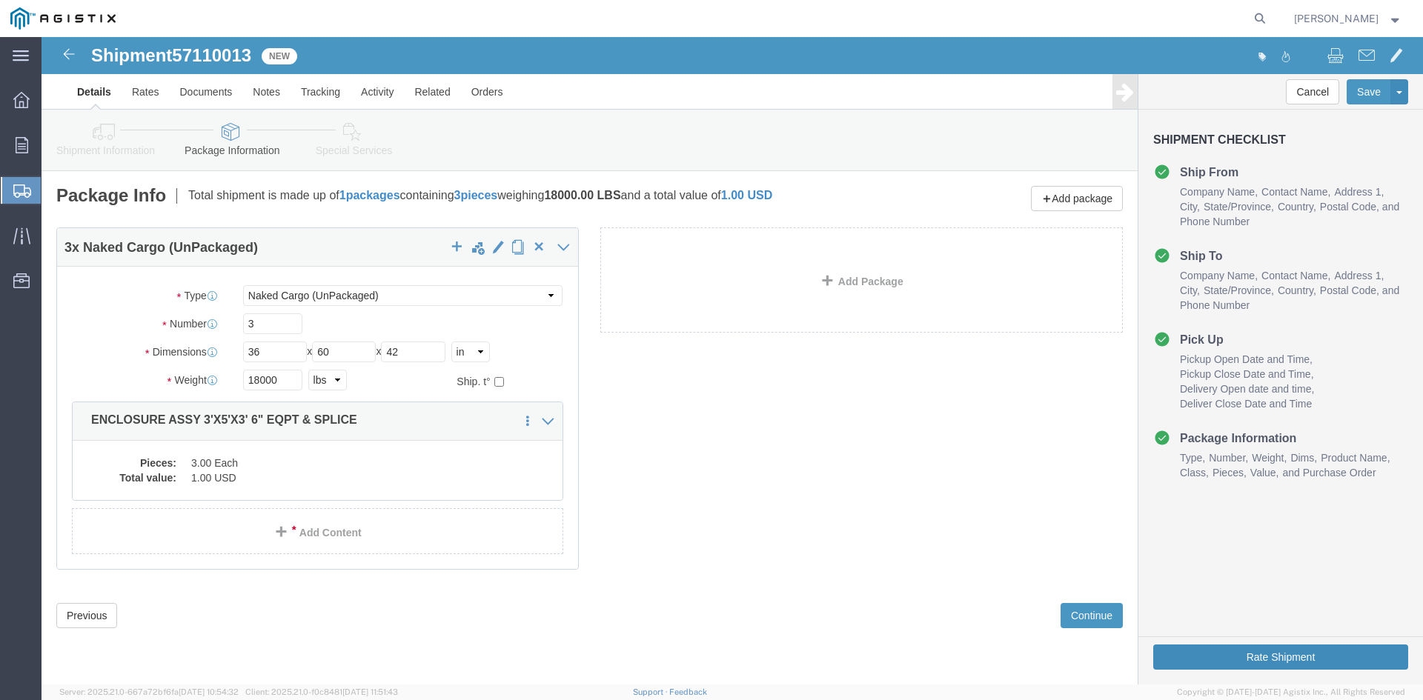
click button "Rate Shipment"
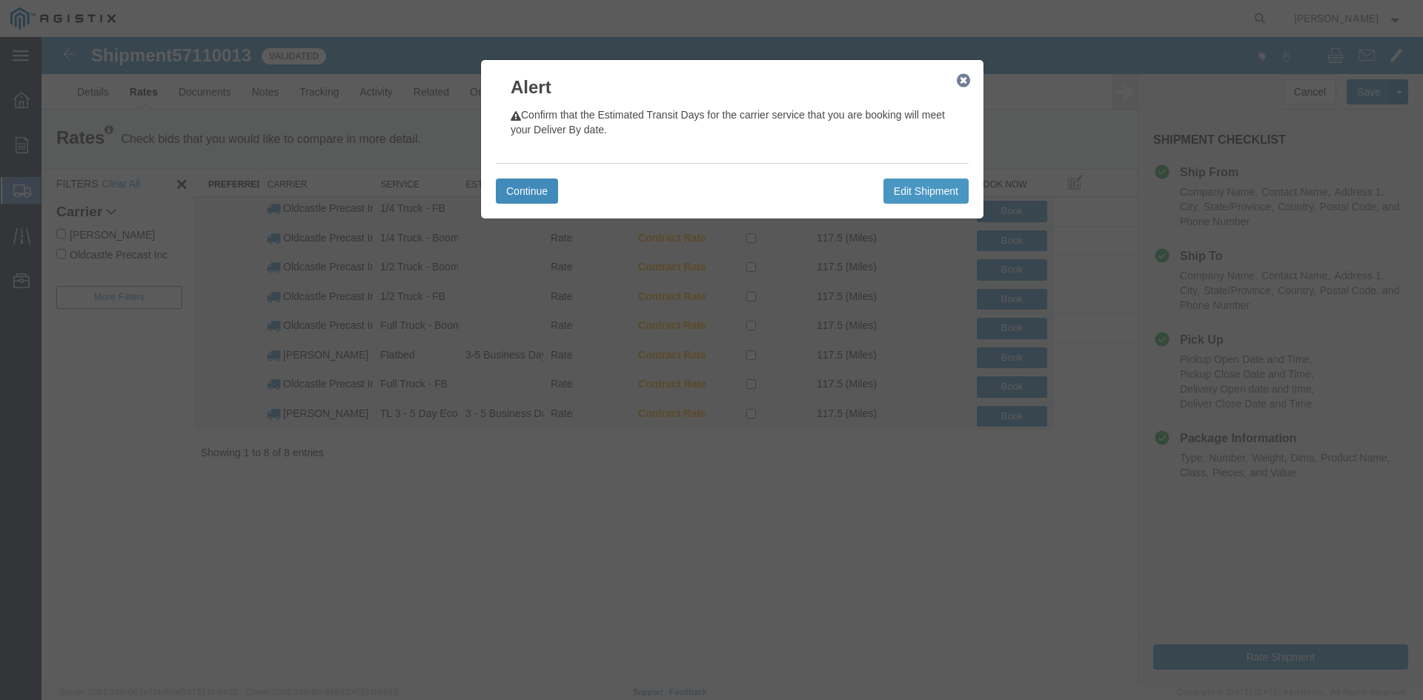
click at [536, 184] on button "Continue" at bounding box center [527, 191] width 62 height 25
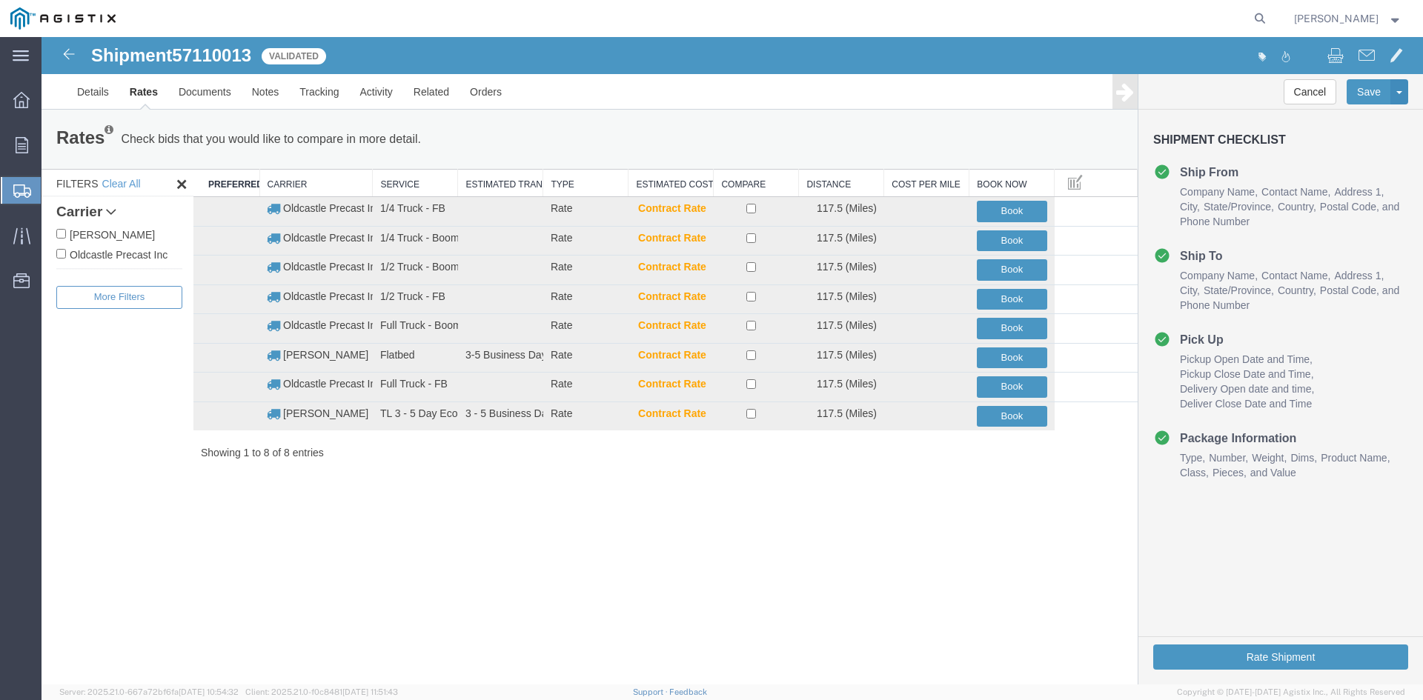
click at [69, 253] on label "Oldcastle Precast Inc" at bounding box center [119, 254] width 126 height 16
click at [66, 253] on input "Oldcastle Precast Inc" at bounding box center [61, 254] width 10 height 10
checkbox input "true"
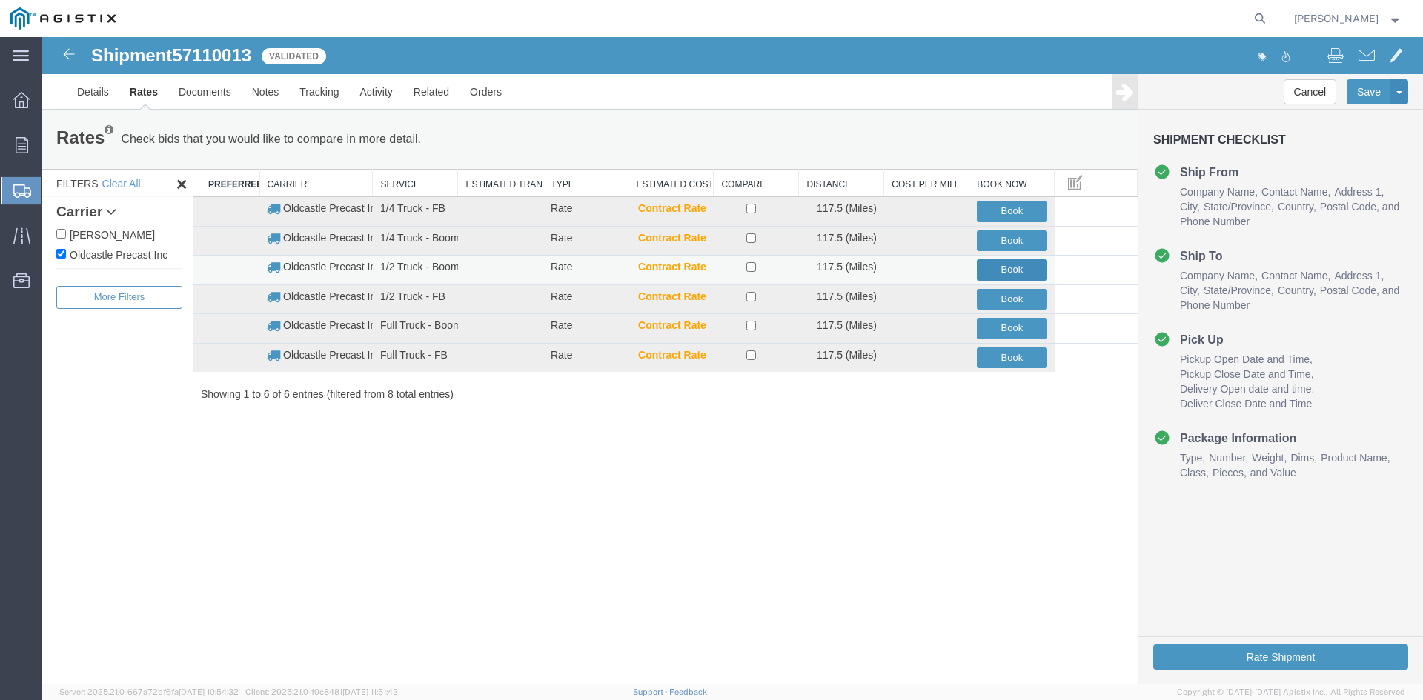
click at [1007, 266] on button "Book" at bounding box center [1012, 269] width 70 height 21
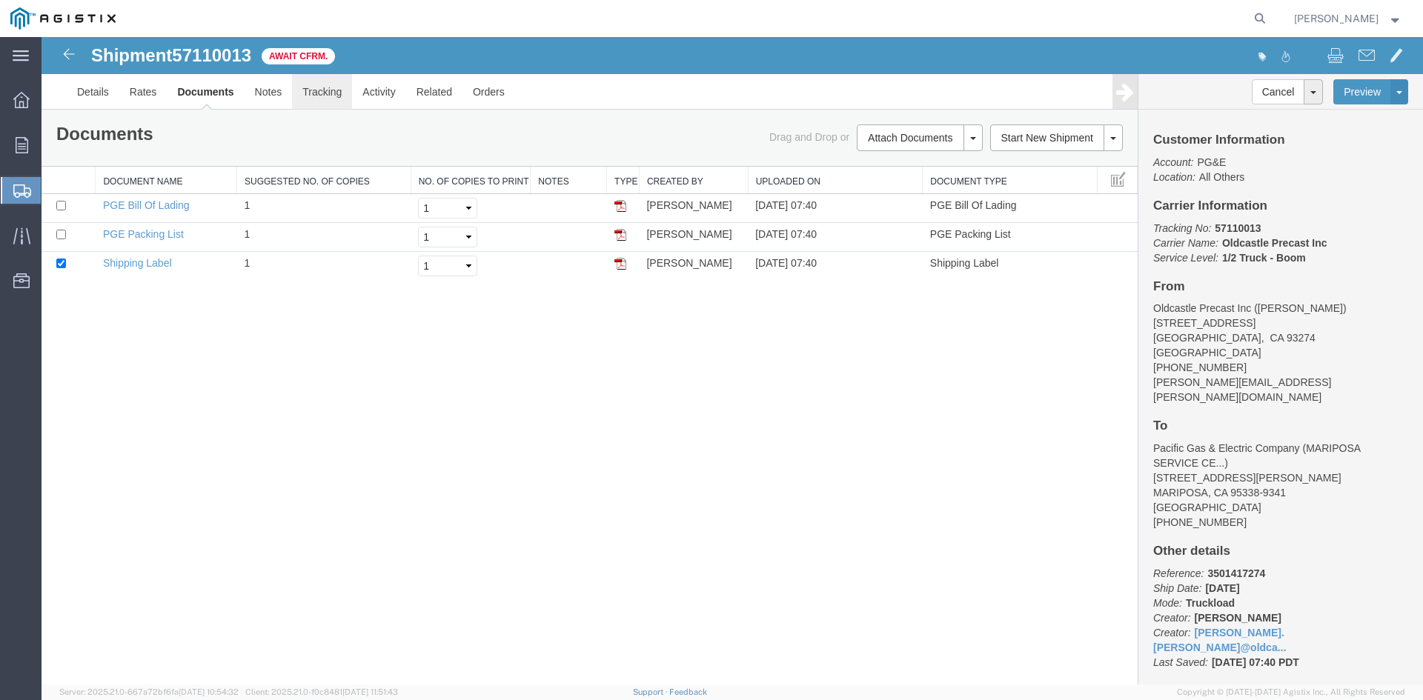
click at [324, 91] on link "Tracking" at bounding box center [322, 92] width 60 height 36
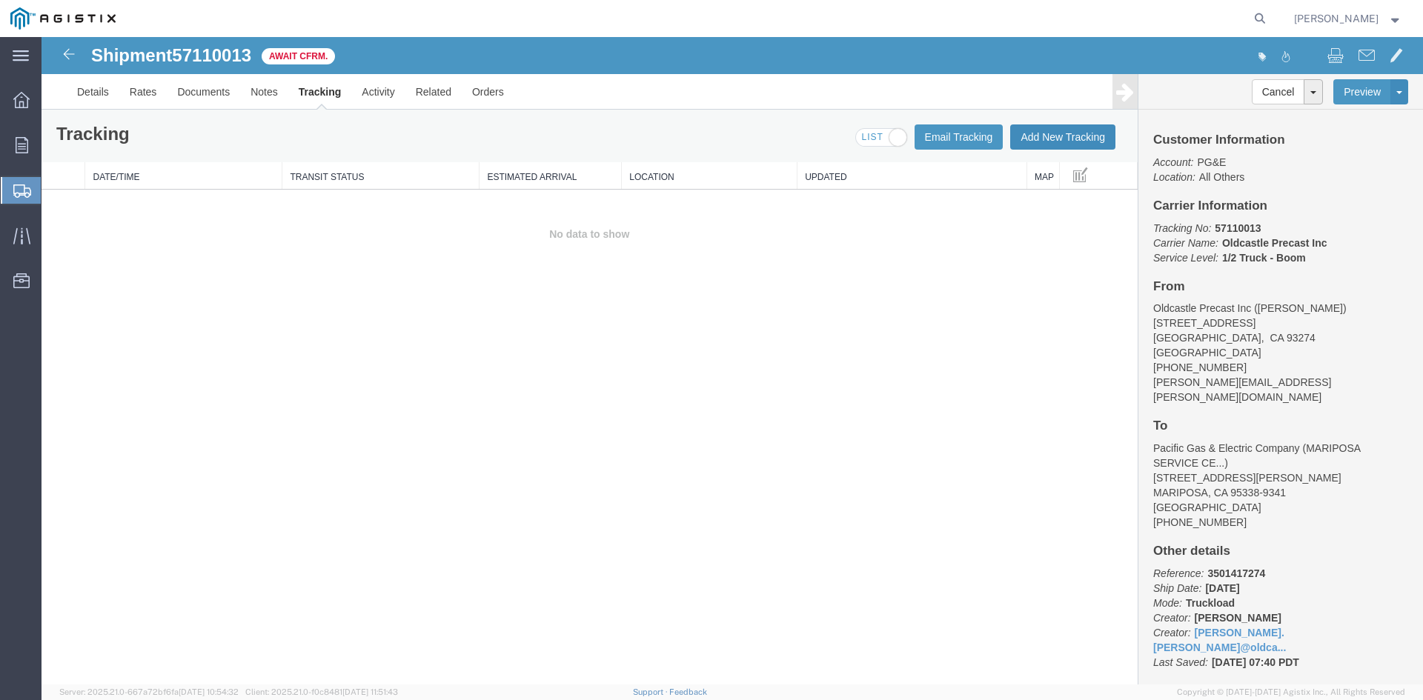
click at [1068, 137] on button "Add New Tracking" at bounding box center [1062, 137] width 105 height 25
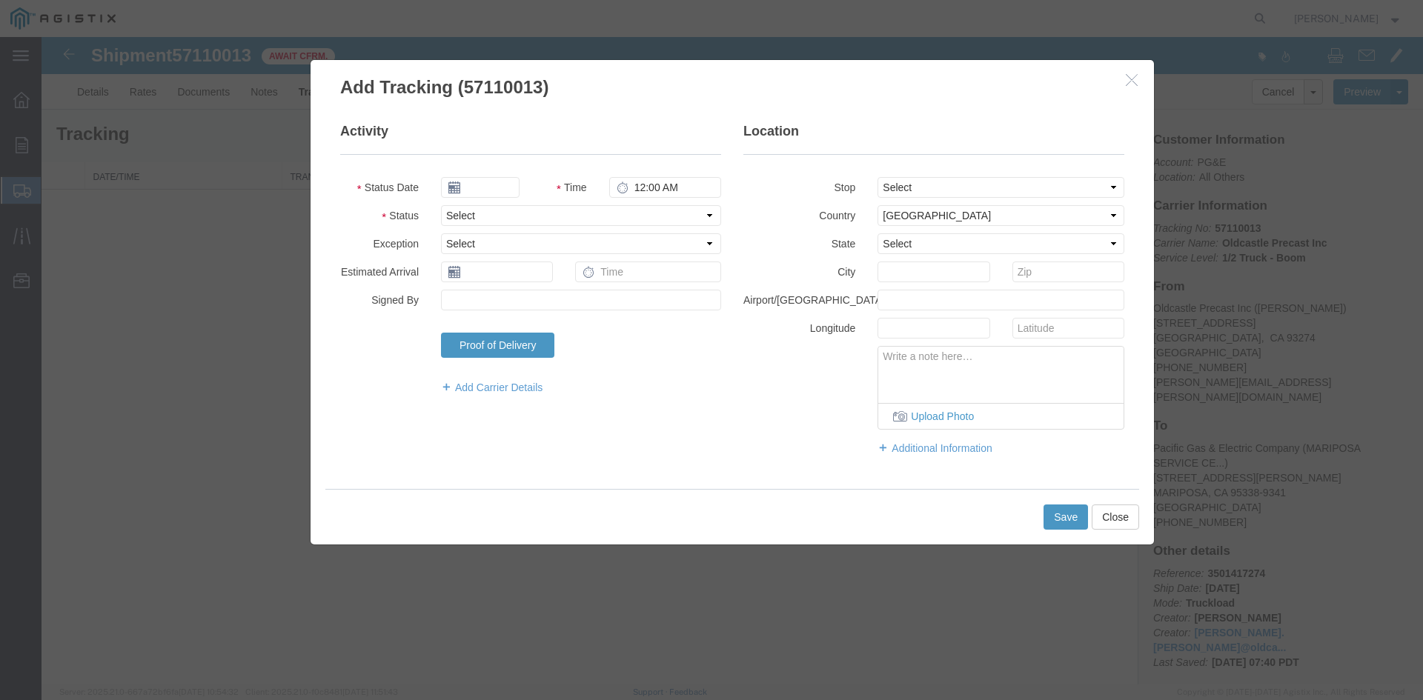
type input "[DATE]"
type input "8:00 AM"
click at [494, 187] on input "[DATE]" at bounding box center [480, 187] width 79 height 21
click at [500, 299] on td "14" at bounding box center [496, 302] width 22 height 22
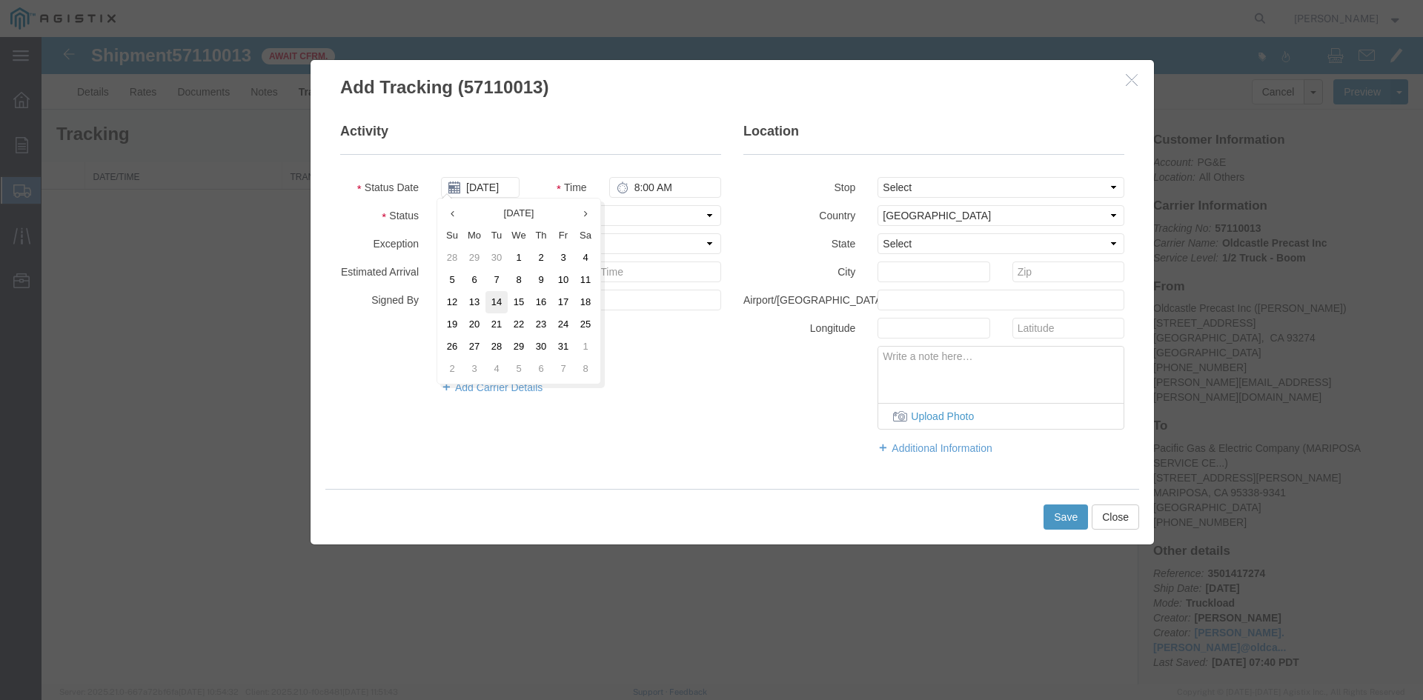
type input "[DATE]"
click at [503, 215] on select "Select Arrival Notice Available Arrival Notice Imported Arrive at Delivery Loca…" at bounding box center [581, 215] width 280 height 21
select select "DELIVRED"
click at [441, 205] on select "Select Arrival Notice Available Arrival Notice Imported Arrive at Delivery Loca…" at bounding box center [581, 215] width 280 height 21
click at [407, 386] on div "Add Carrier Details" at bounding box center [530, 390] width 403 height 26
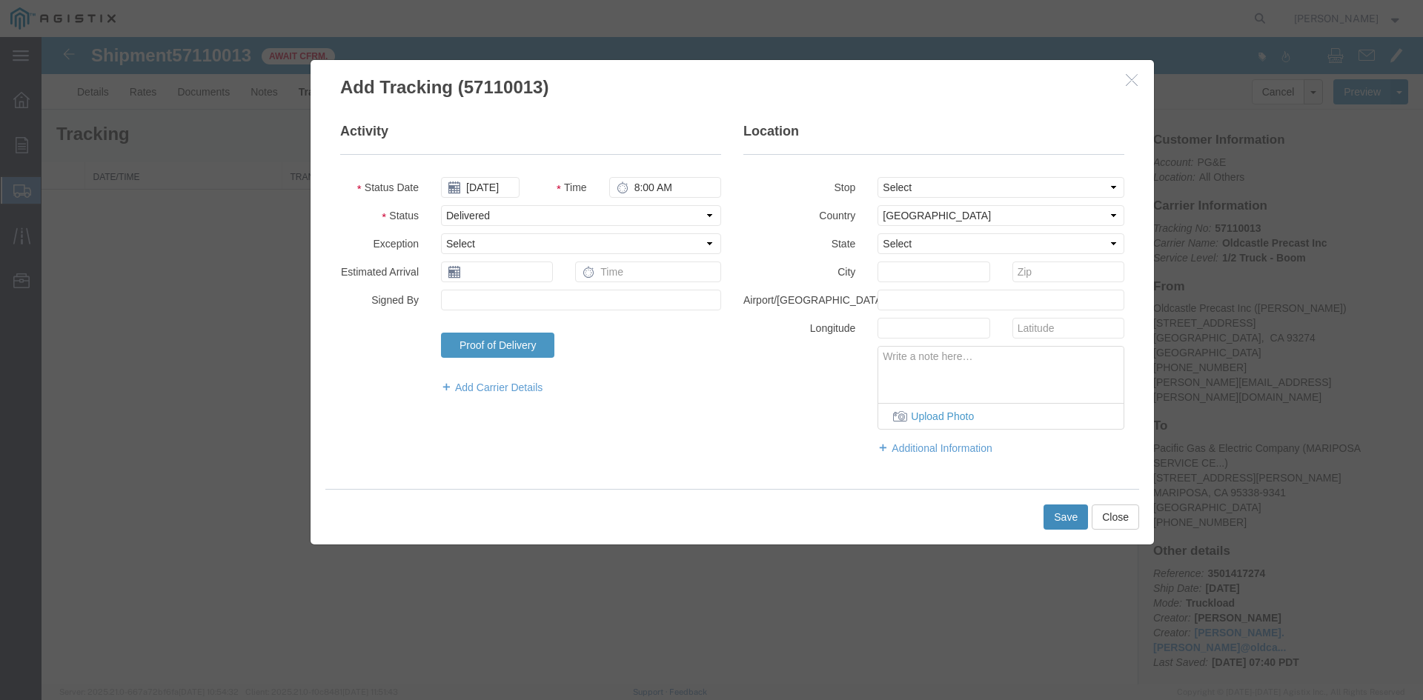
click at [1058, 519] on button "Save" at bounding box center [1066, 517] width 44 height 25
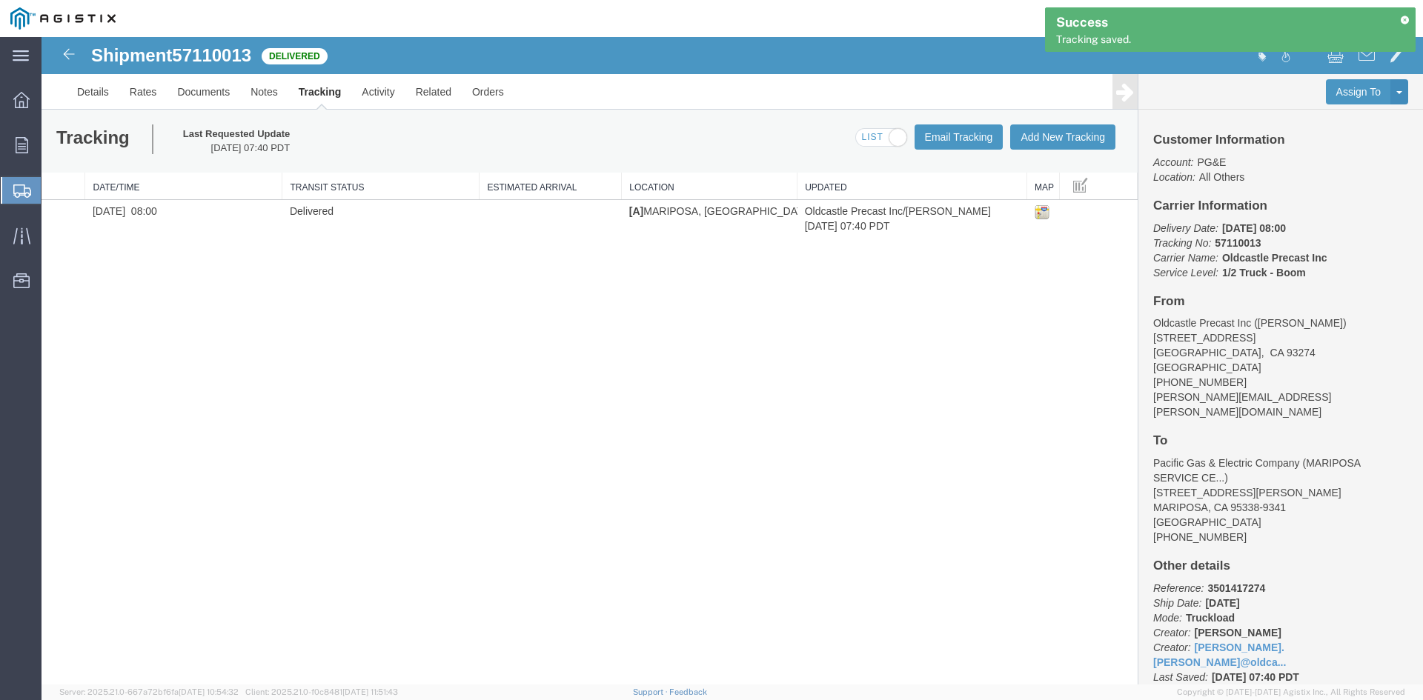
drag, startPoint x: 1407, startPoint y: 14, endPoint x: 1407, endPoint y: 23, distance: 8.9
click at [1407, 23] on div "Success Tracking saved." at bounding box center [1230, 29] width 371 height 44
click at [1407, 21] on icon at bounding box center [1404, 20] width 10 height 8
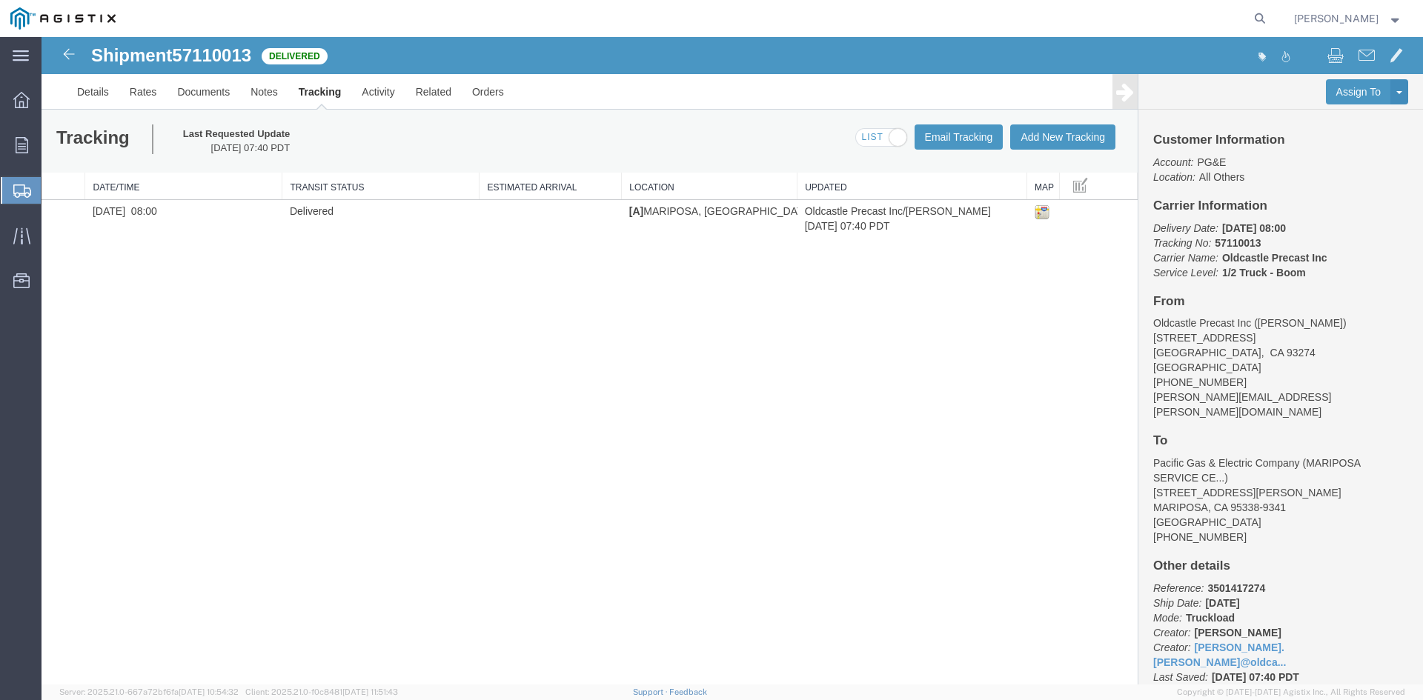
click at [1393, 21] on strong "button" at bounding box center [1395, 18] width 13 height 5
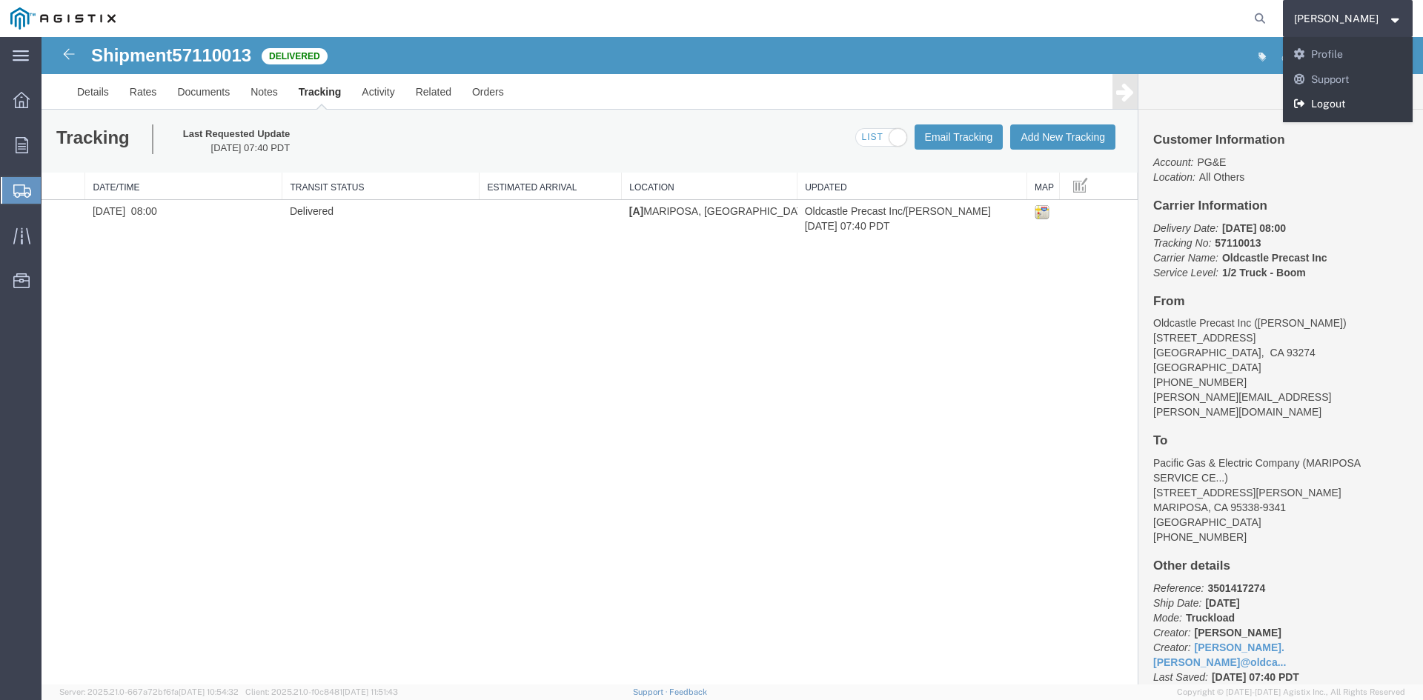
click at [1353, 104] on link "Logout" at bounding box center [1348, 104] width 130 height 25
